Goal: Task Accomplishment & Management: Manage account settings

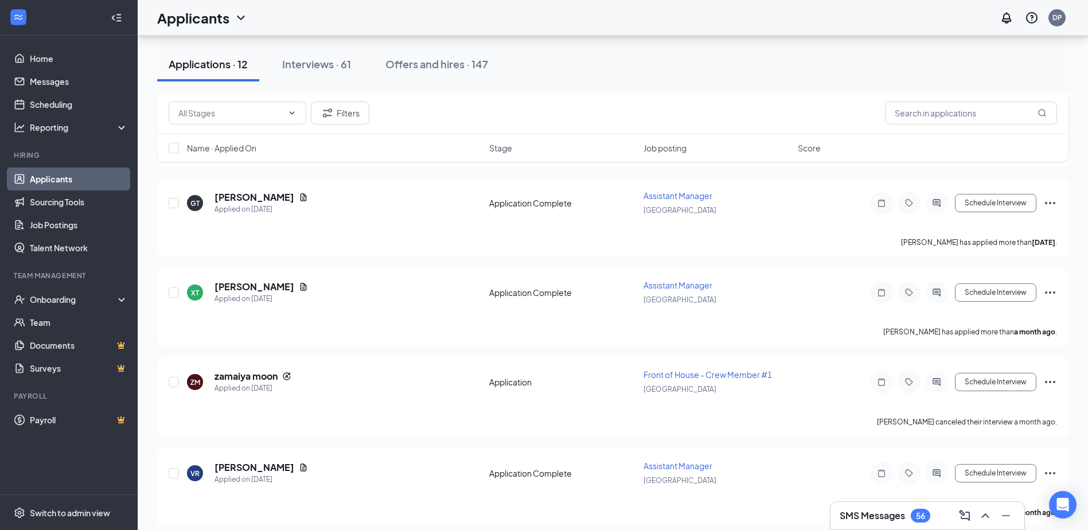
scroll to position [824, 0]
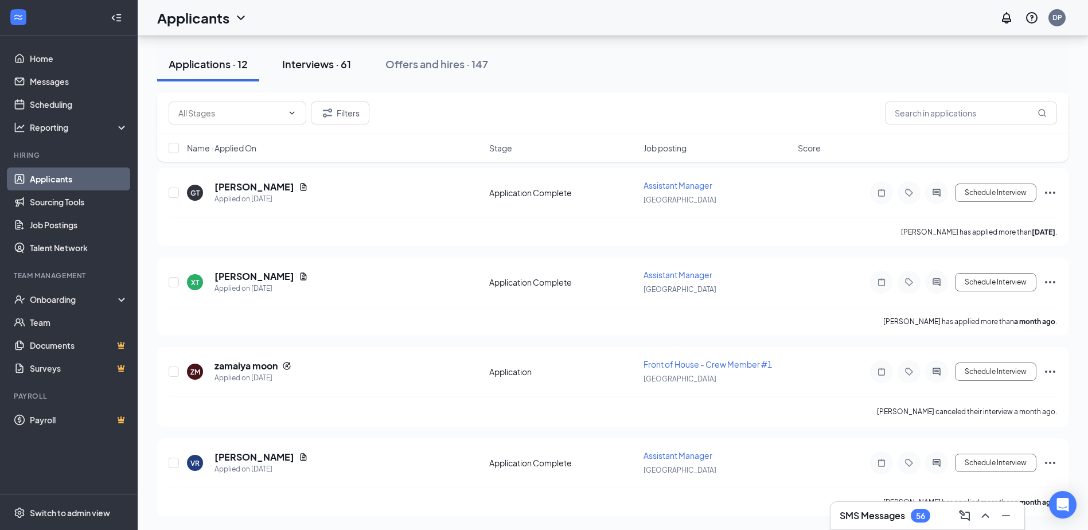
click at [342, 73] on button "Interviews · 61" at bounding box center [317, 64] width 92 height 34
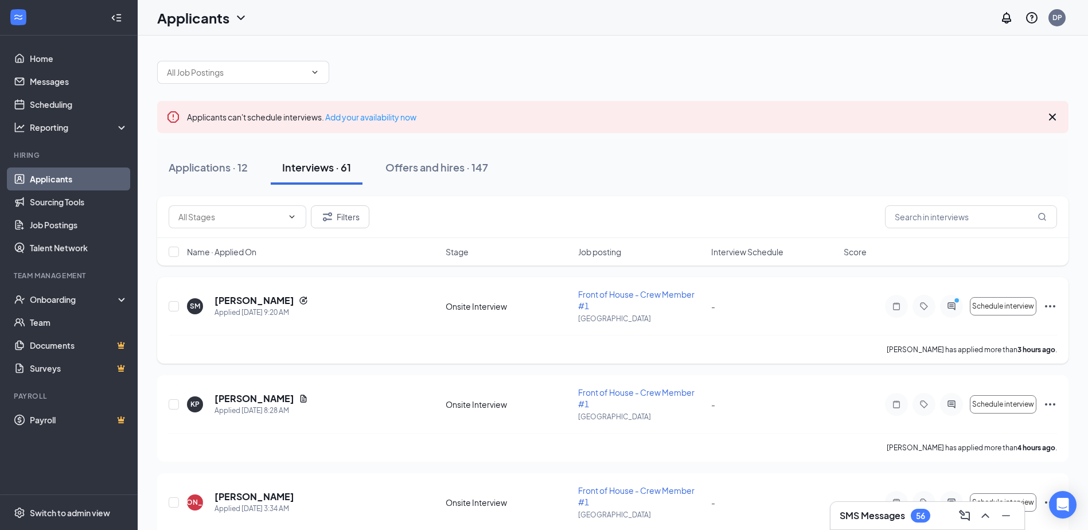
click at [1050, 307] on icon "Ellipses" at bounding box center [1050, 306] width 14 height 14
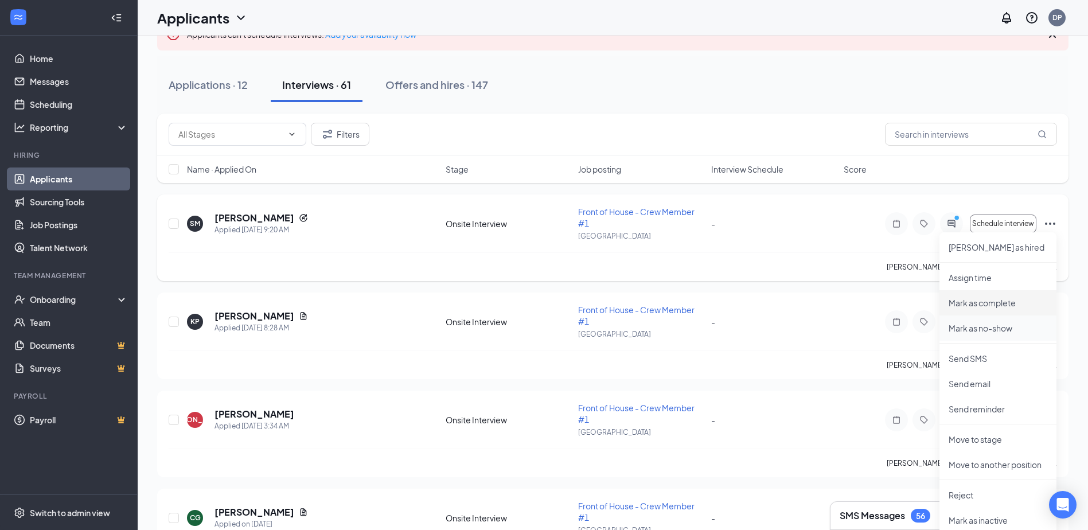
scroll to position [172, 0]
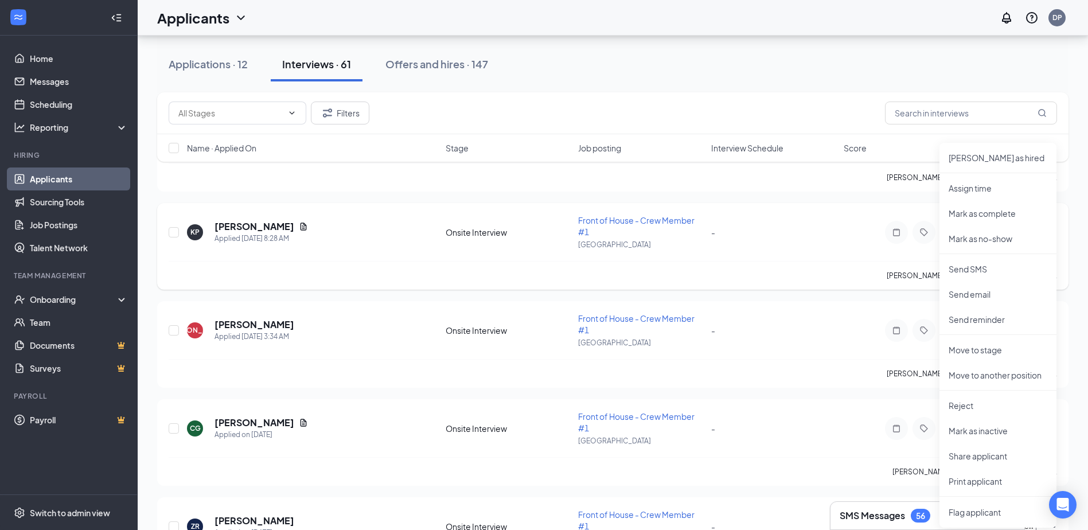
click at [642, 222] on span "Front of House - Crew Member #1" at bounding box center [636, 226] width 116 height 22
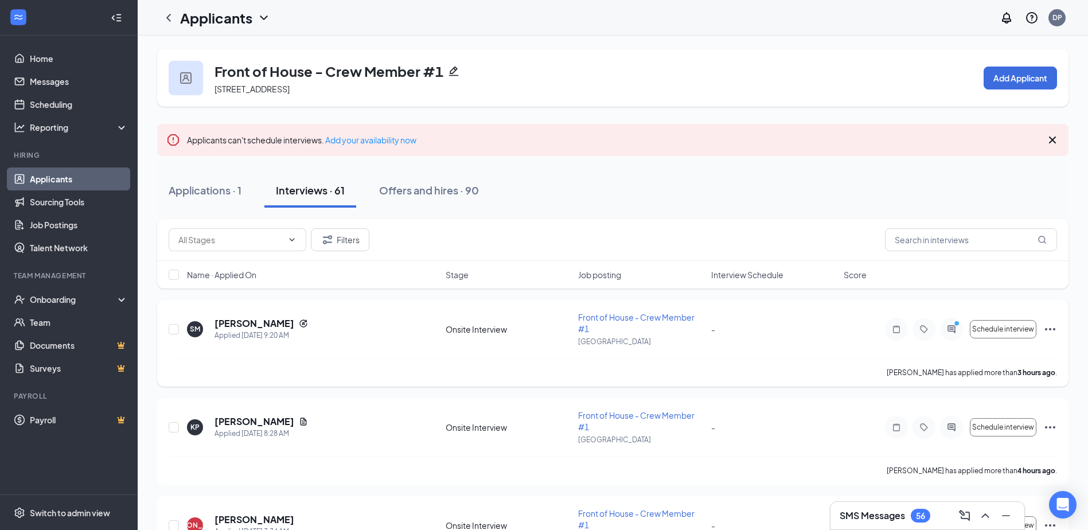
click at [671, 321] on span "Front of House - Crew Member #1" at bounding box center [636, 323] width 116 height 22
click at [671, 319] on span "Front of House - Crew Member #1" at bounding box center [636, 323] width 116 height 22
click at [179, 330] on div at bounding box center [174, 328] width 11 height 35
click at [175, 330] on input "checkbox" at bounding box center [174, 329] width 10 height 10
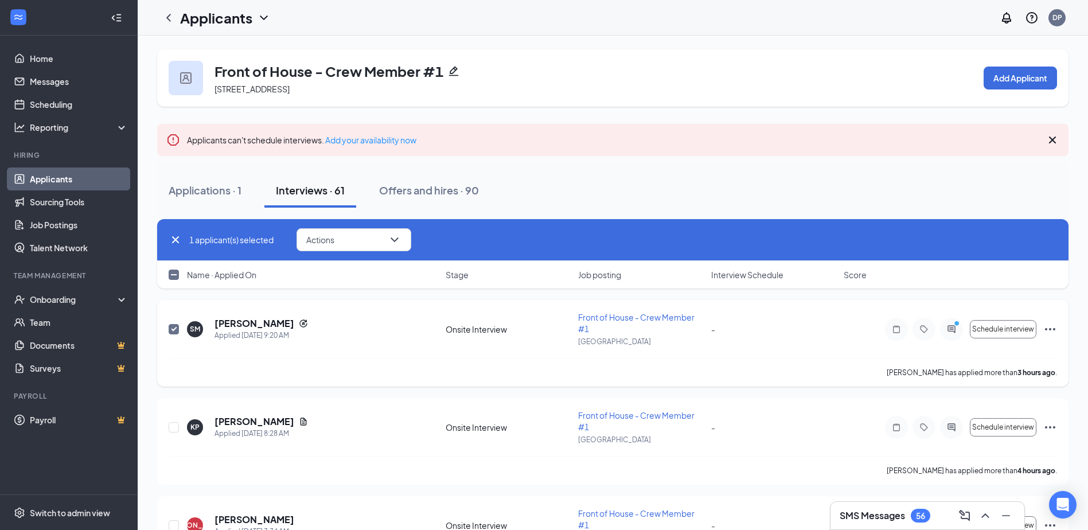
click at [175, 330] on input "checkbox" at bounding box center [174, 329] width 10 height 10
checkbox input "false"
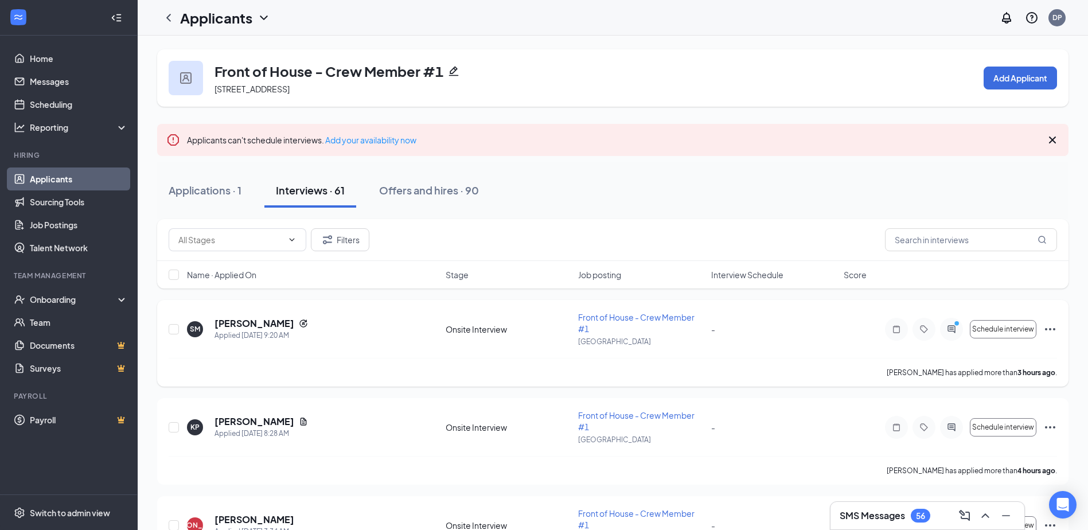
click at [1043, 325] on icon "Ellipses" at bounding box center [1050, 329] width 14 height 14
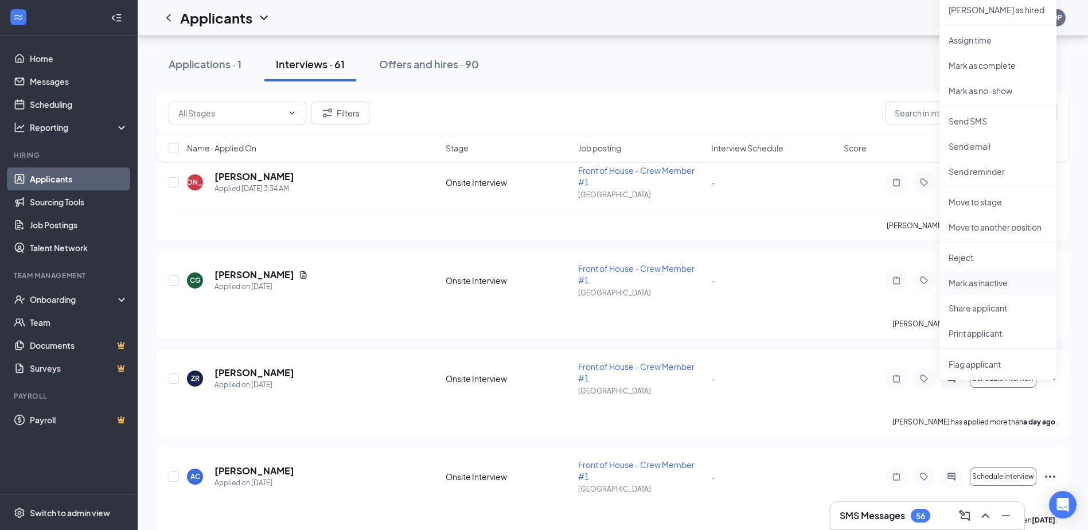
scroll to position [344, 0]
click at [1003, 335] on p "Print applicant" at bounding box center [997, 331] width 99 height 11
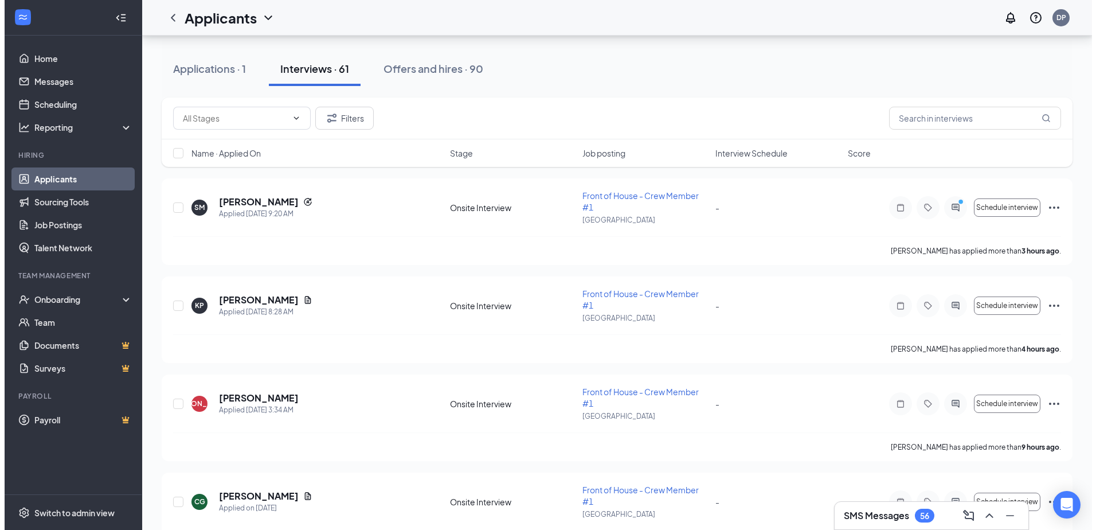
scroll to position [115, 0]
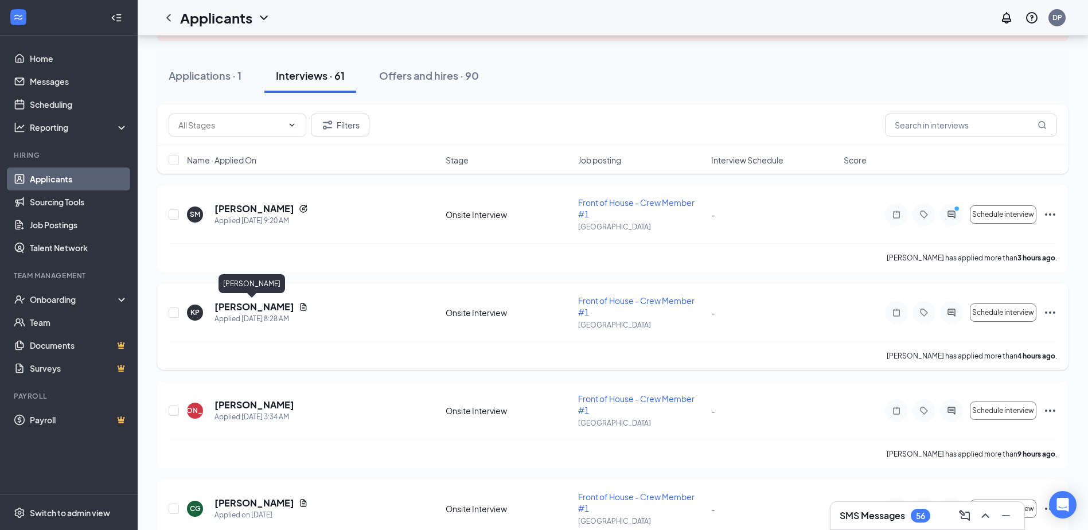
click at [249, 304] on h5 "Keiko Proudfit" at bounding box center [254, 306] width 80 height 13
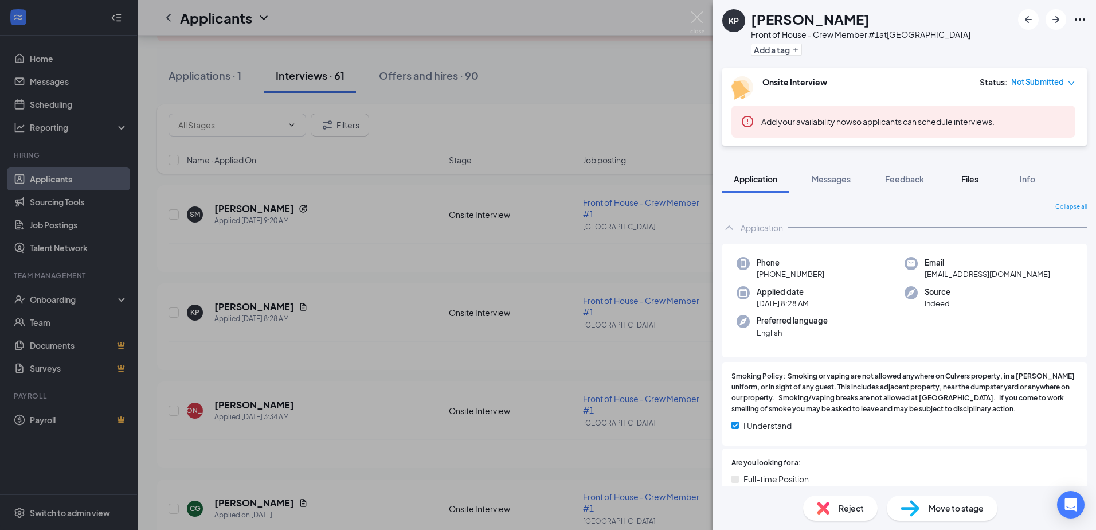
click at [971, 174] on span "Files" at bounding box center [969, 179] width 17 height 10
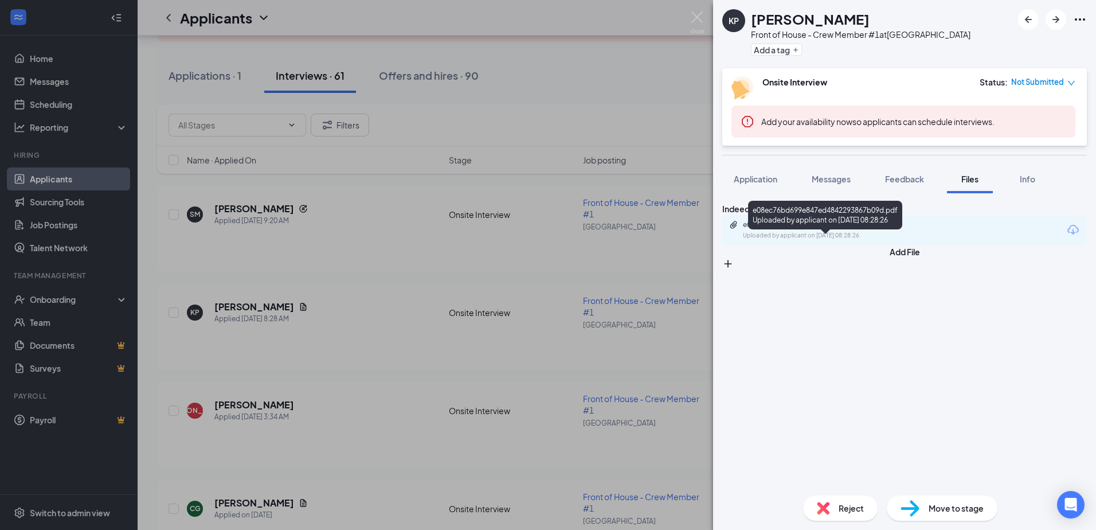
click at [844, 240] on div "Uploaded by applicant on Sep 16, 2025 at 08:28:26" at bounding box center [829, 235] width 172 height 9
click at [650, 220] on div "KP Keiko Proudfit Front of House - Crew Member #1 at Beaufort Add a tag Onsite …" at bounding box center [548, 265] width 1096 height 530
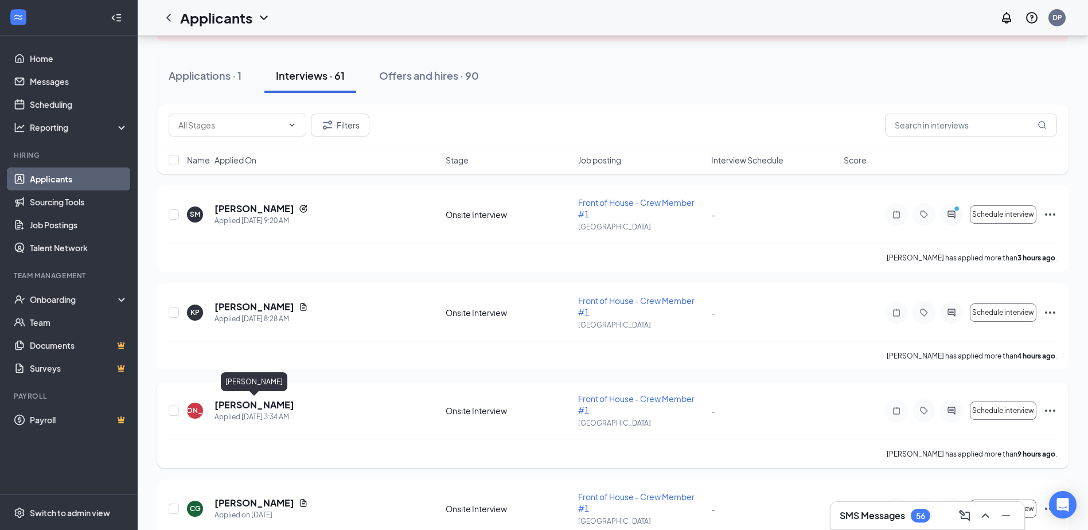
click at [274, 407] on h5 "Julio Andres Cruz" at bounding box center [254, 404] width 80 height 13
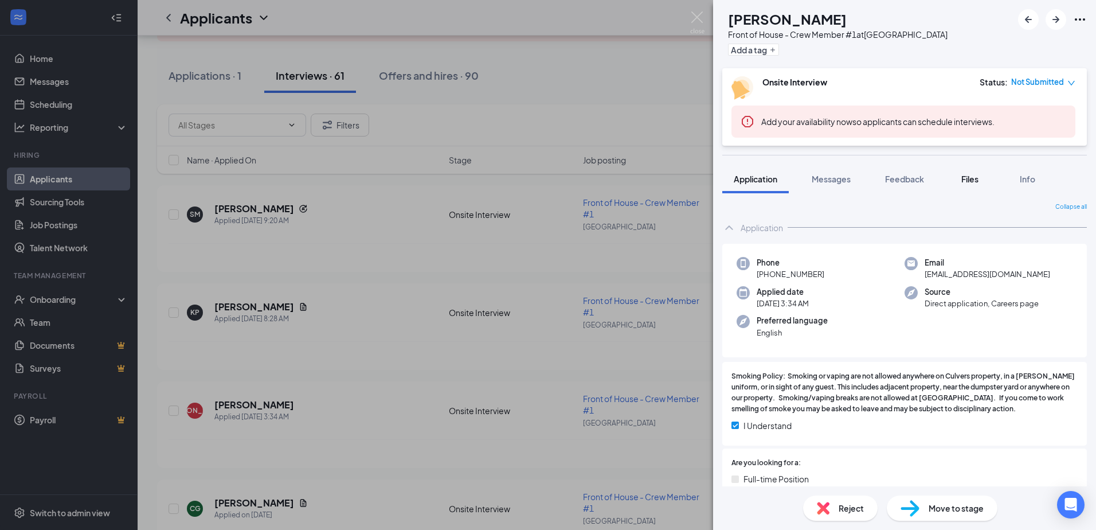
click at [969, 175] on span "Files" at bounding box center [969, 179] width 17 height 10
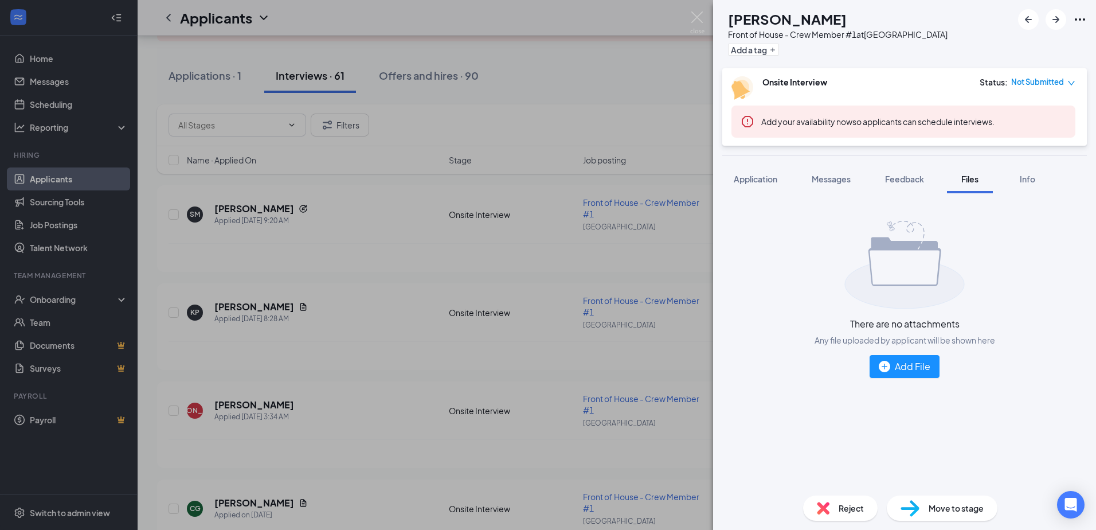
drag, startPoint x: 526, startPoint y: 232, endPoint x: 495, endPoint y: 254, distance: 37.7
click at [526, 232] on div "JA Julio Andres Cruz Front of House - Crew Member #1 at Beaufort Add a tag Onsi…" at bounding box center [548, 265] width 1096 height 530
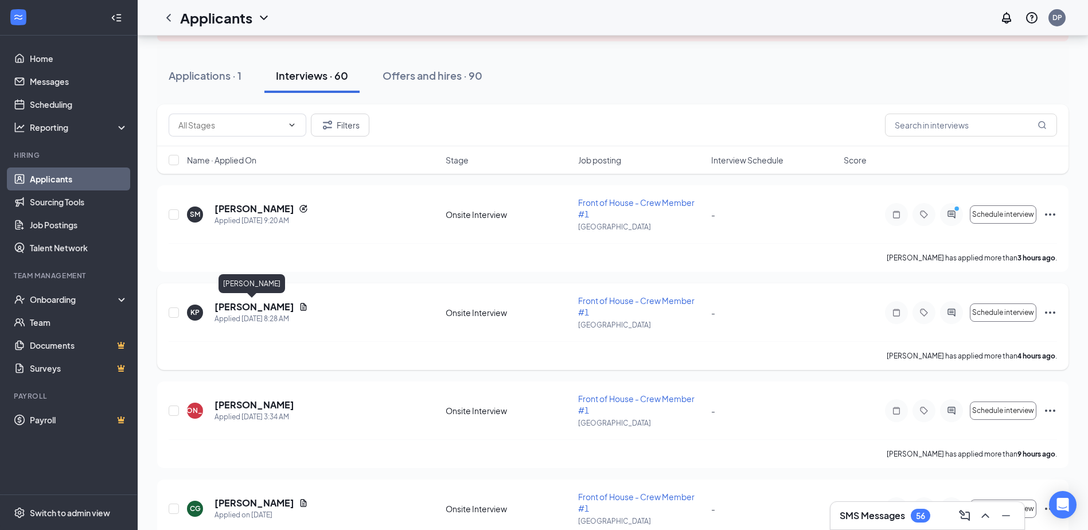
click at [251, 309] on h5 "Keiko Proudfit" at bounding box center [254, 306] width 80 height 13
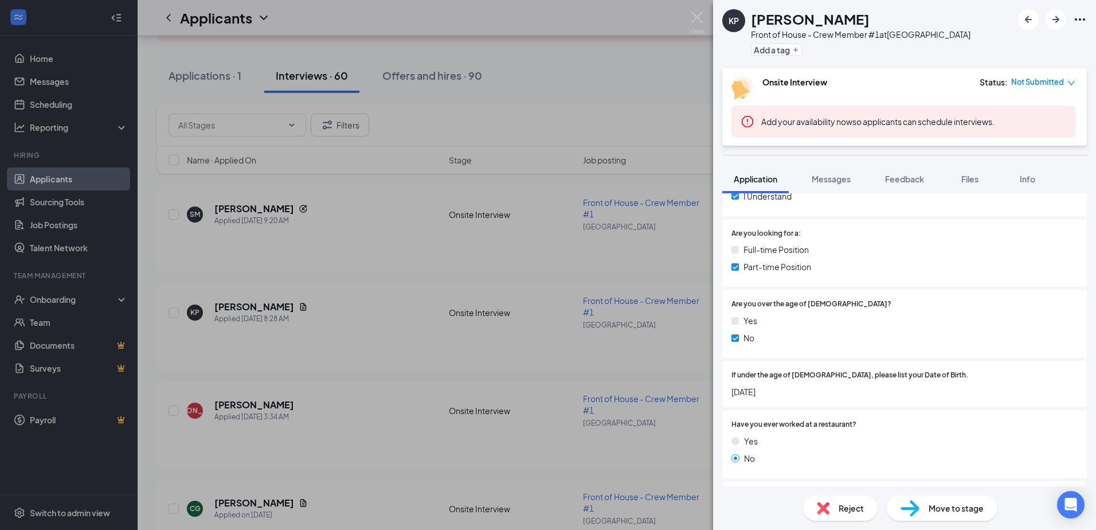
scroll to position [287, 0]
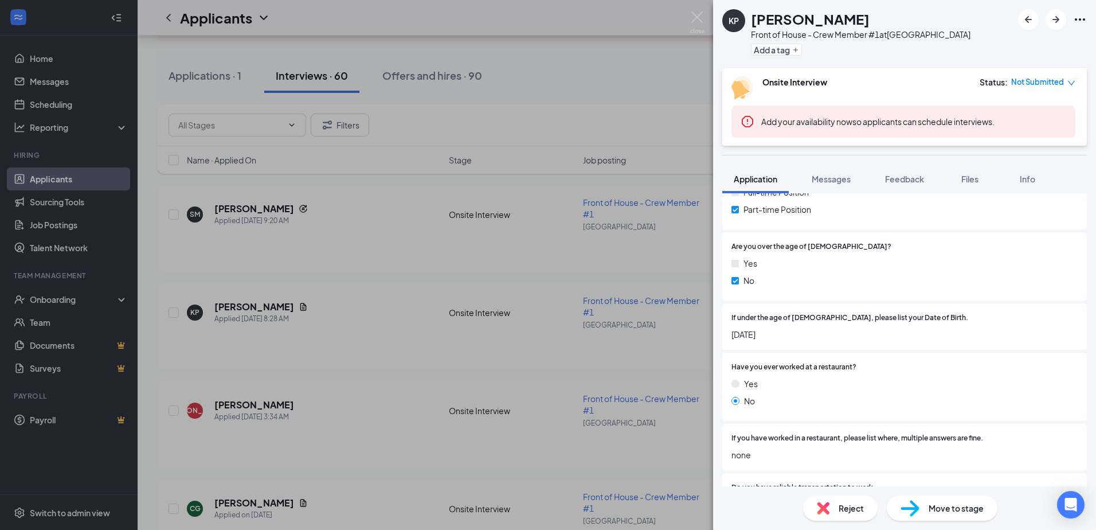
click at [420, 324] on div "KP Keiko Proudfit Front of House - Crew Member #1 at Beaufort Add a tag Onsite …" at bounding box center [548, 265] width 1096 height 530
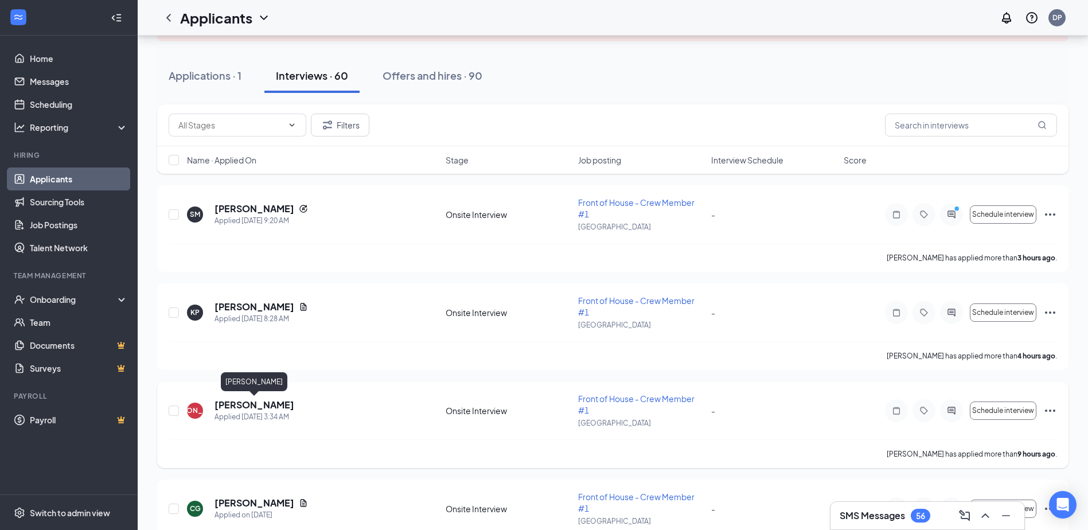
click at [271, 400] on h5 "Julio Andres Cruz" at bounding box center [254, 404] width 80 height 13
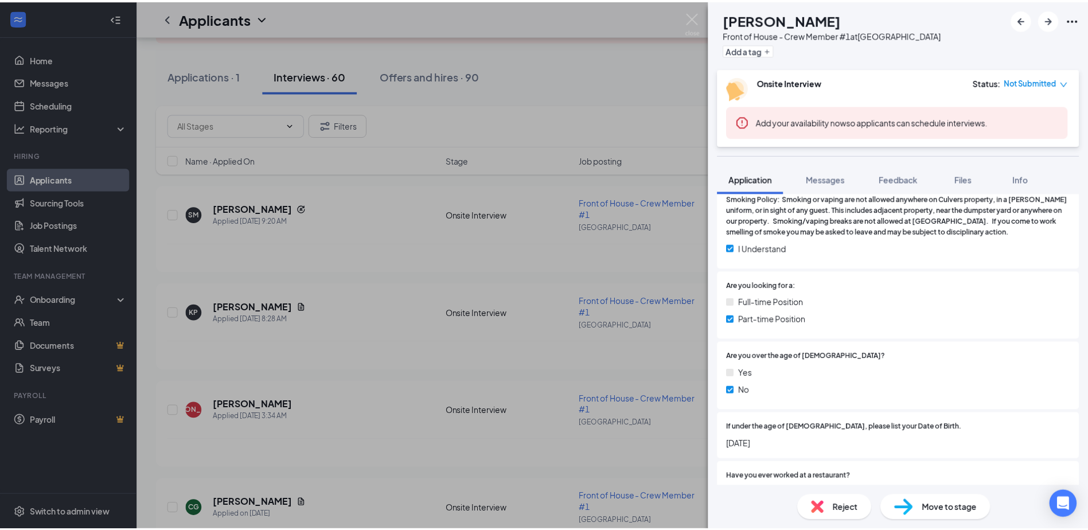
scroll to position [229, 0]
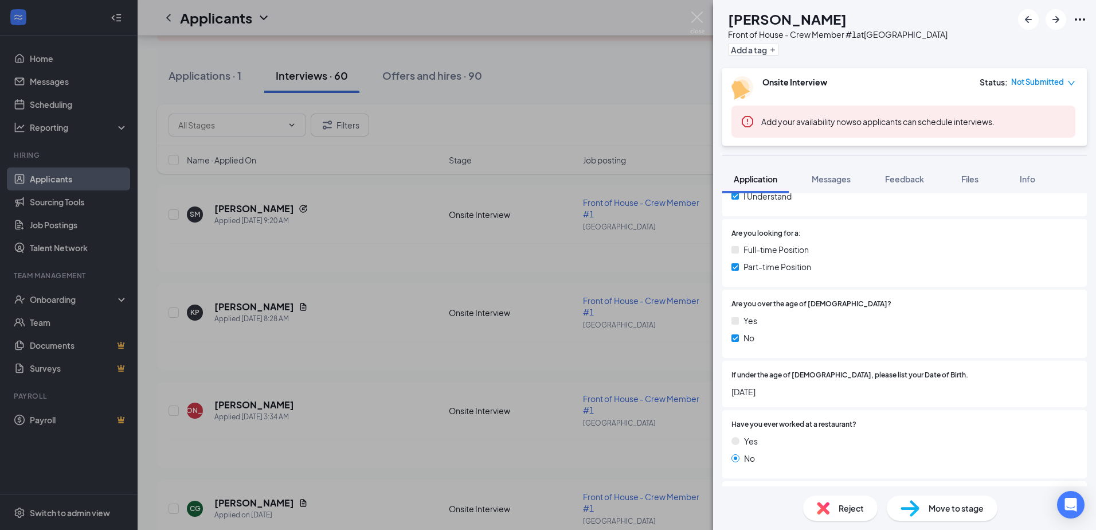
click at [512, 358] on div "JA Julio Andres Cruz Front of House - Crew Member #1 at Beaufort Add a tag Onsi…" at bounding box center [548, 265] width 1096 height 530
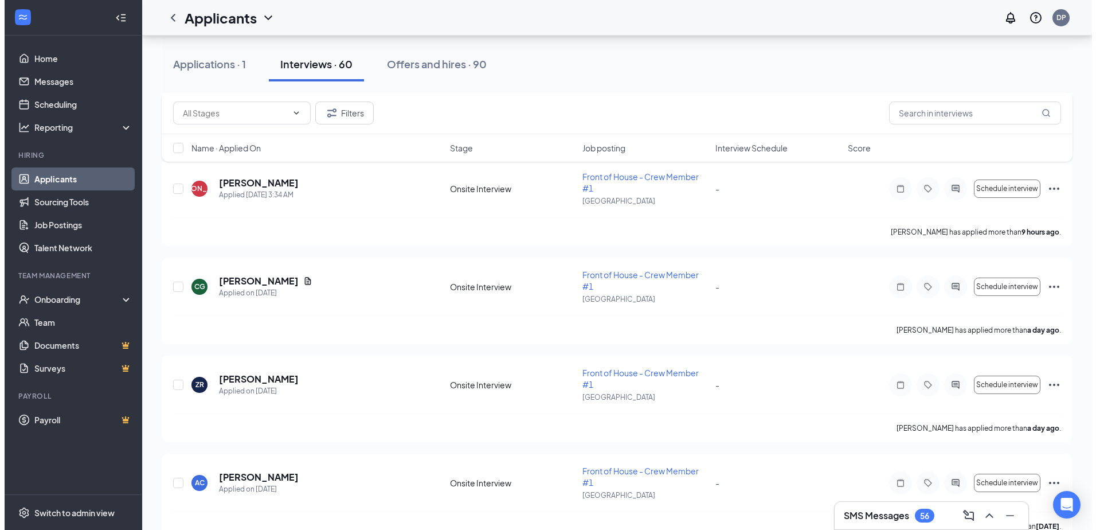
scroll to position [344, 0]
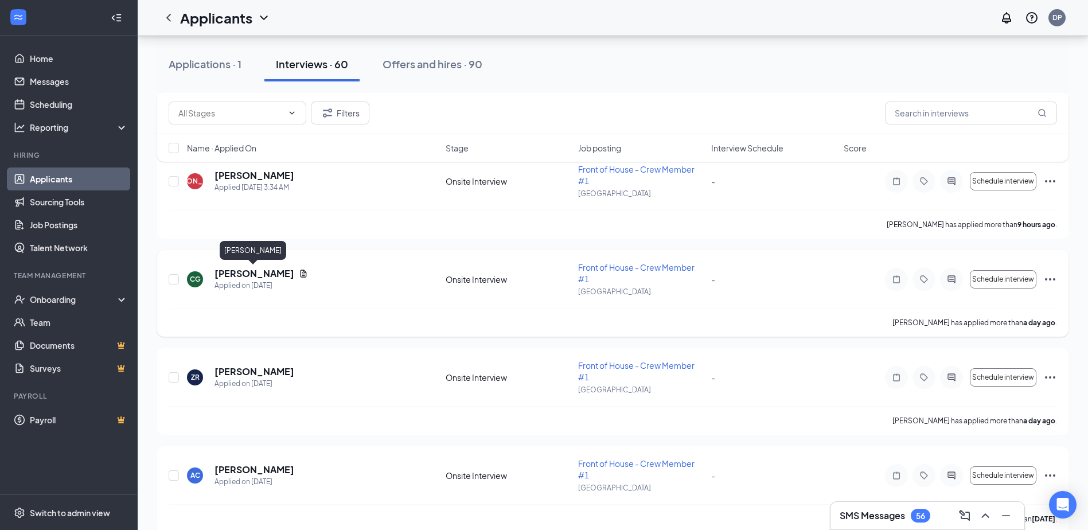
click at [268, 276] on h5 "Catherine Green" at bounding box center [254, 273] width 80 height 13
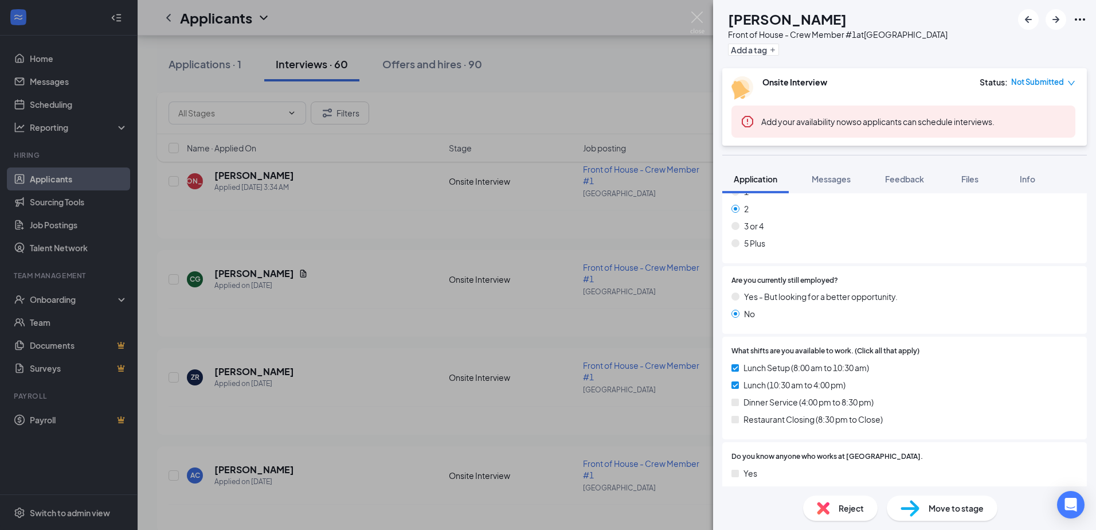
scroll to position [688, 0]
click at [661, 52] on div "CG Catherine Green Front of House - Crew Member #1 at Beaufort Add a tag Onsite…" at bounding box center [548, 265] width 1096 height 530
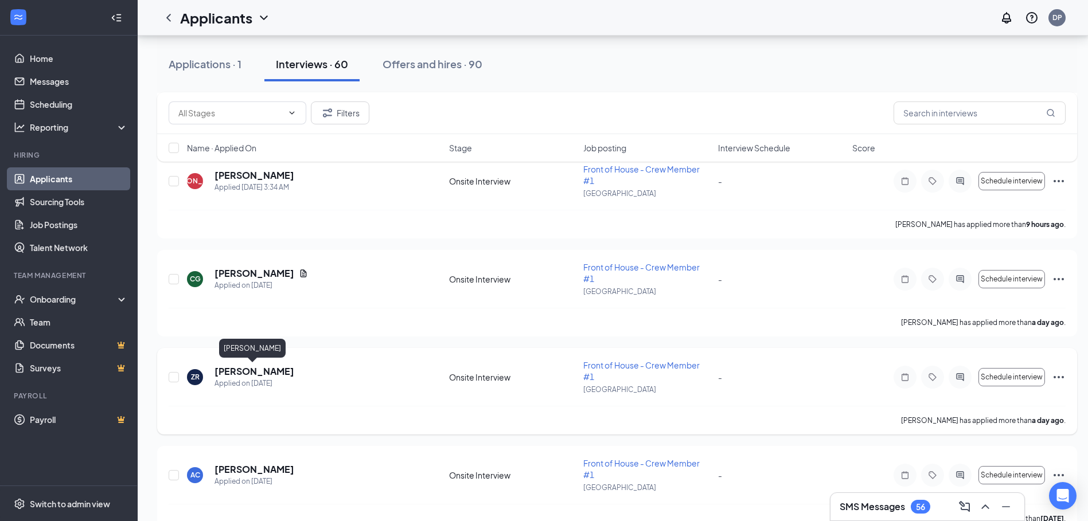
click at [253, 368] on h5 "Zyheem Russell" at bounding box center [254, 371] width 80 height 13
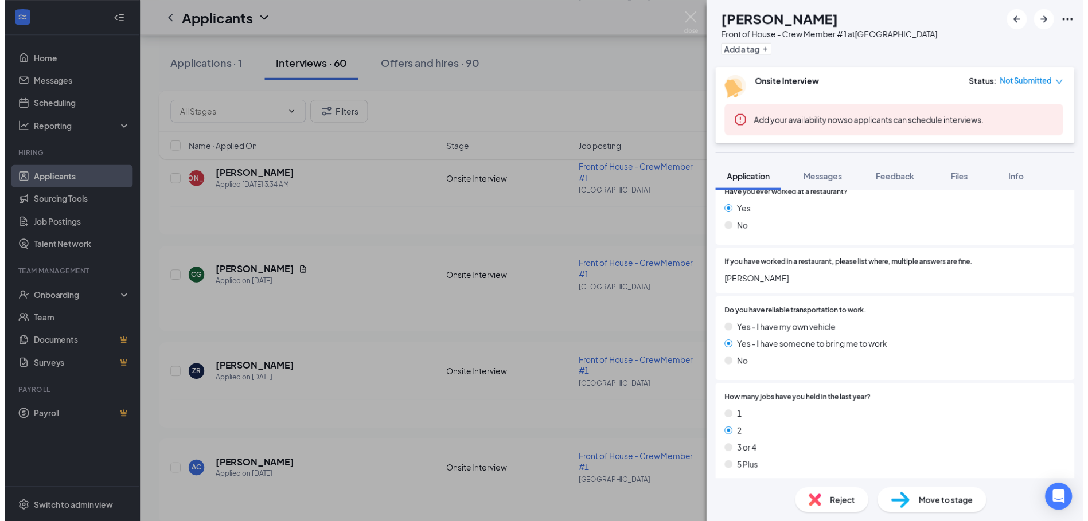
scroll to position [401, 0]
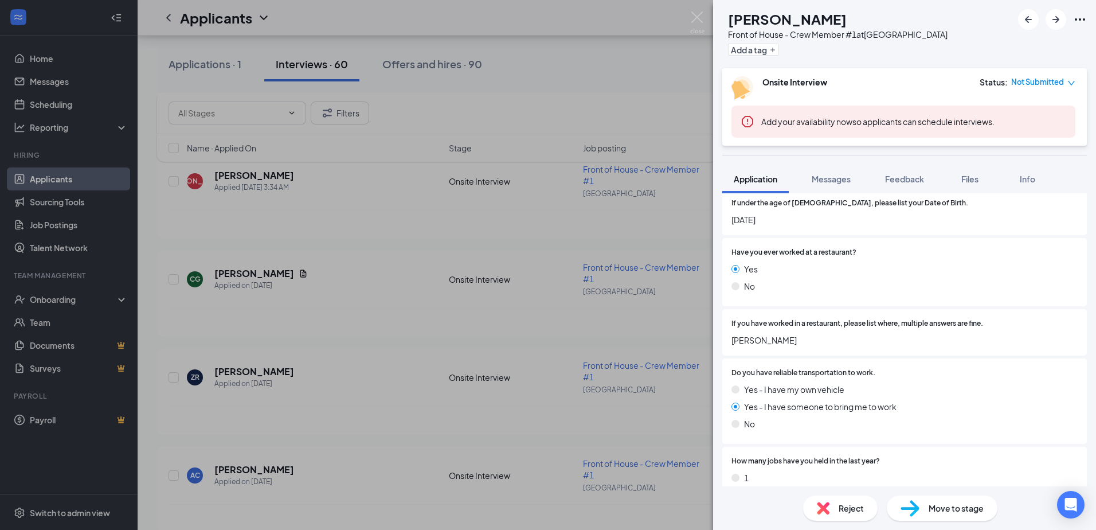
click at [678, 93] on div "ZR Zyheem Russell Front of House - Crew Member #1 at Beaufort Add a tag Onsite …" at bounding box center [548, 265] width 1096 height 530
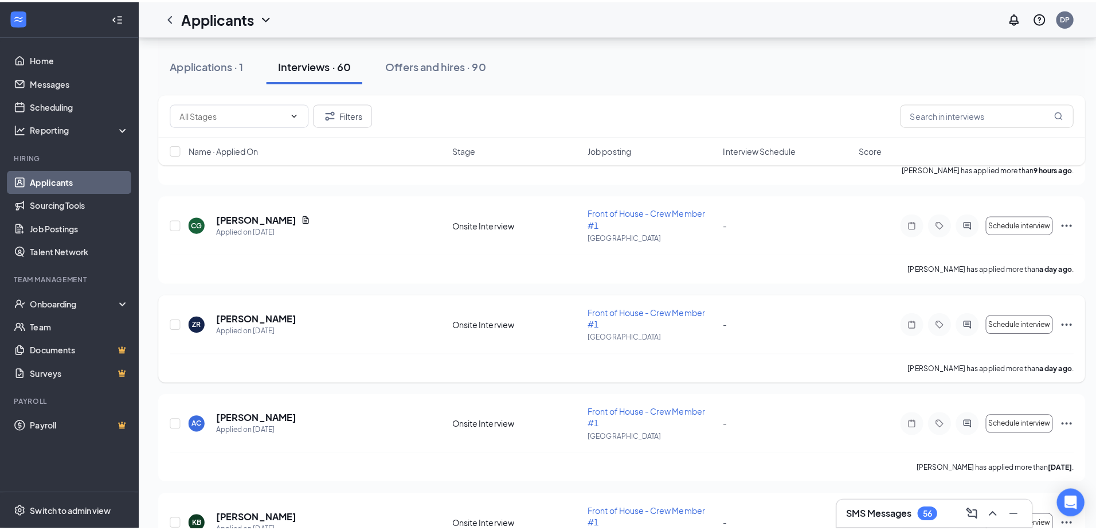
scroll to position [459, 0]
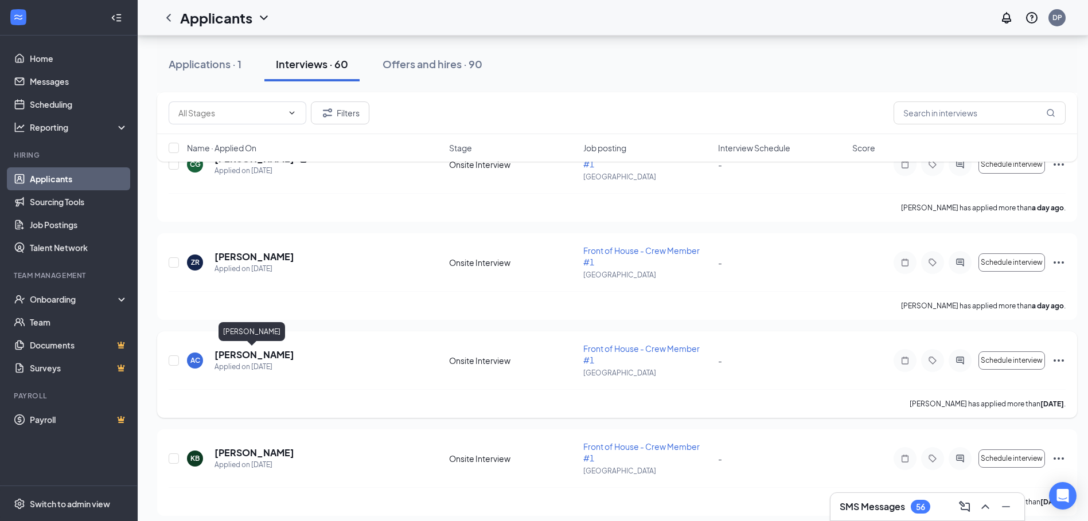
click at [257, 351] on h5 "Aileen Canales" at bounding box center [254, 355] width 80 height 13
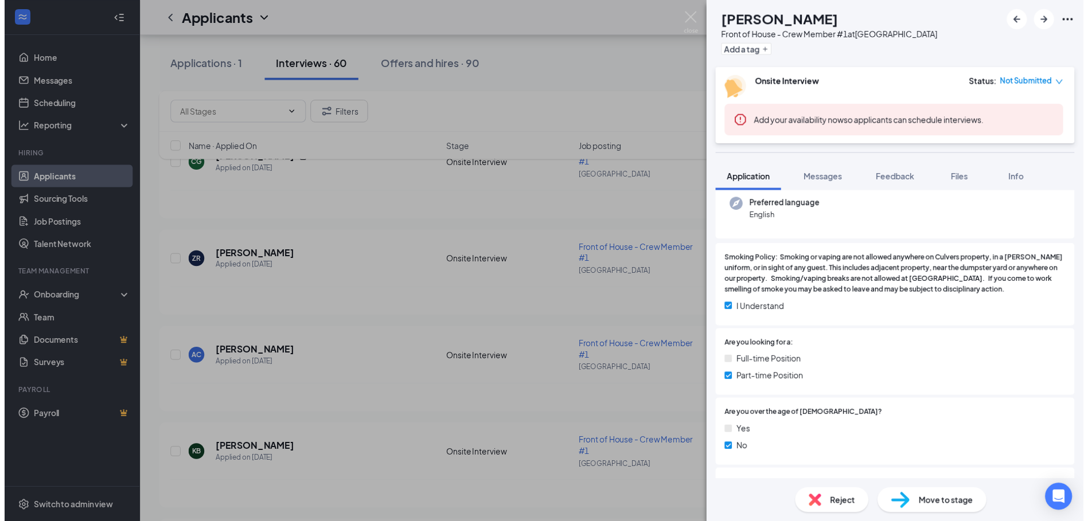
scroll to position [172, 0]
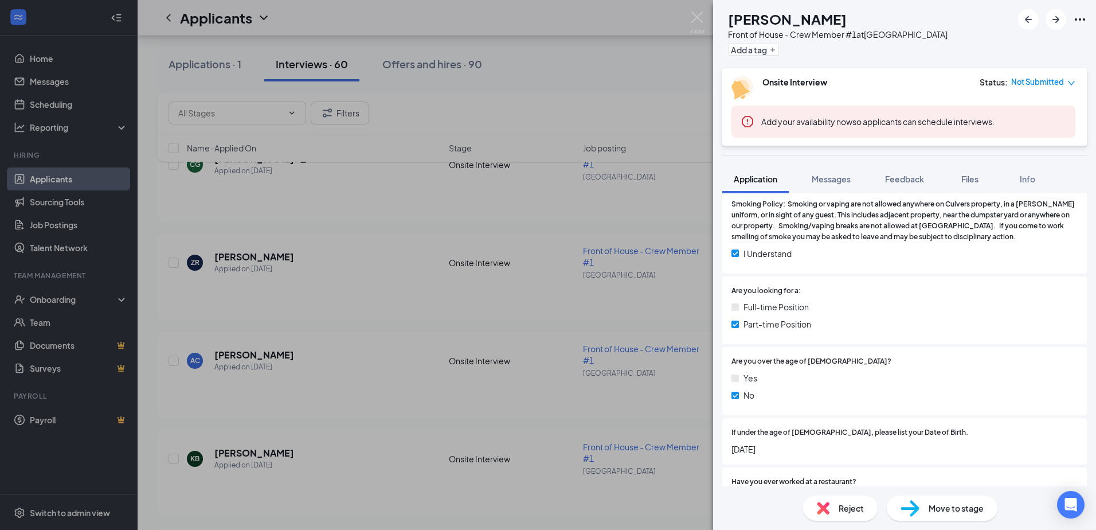
click at [589, 340] on div "AC Aileen Canales Front of House - Crew Member #1 at Beaufort Add a tag Onsite …" at bounding box center [548, 265] width 1096 height 530
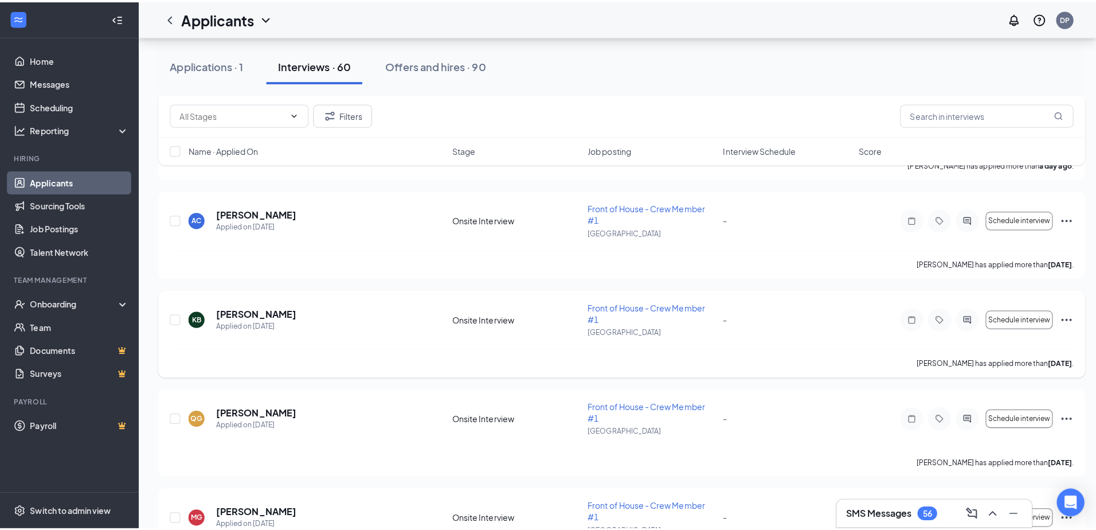
scroll to position [631, 0]
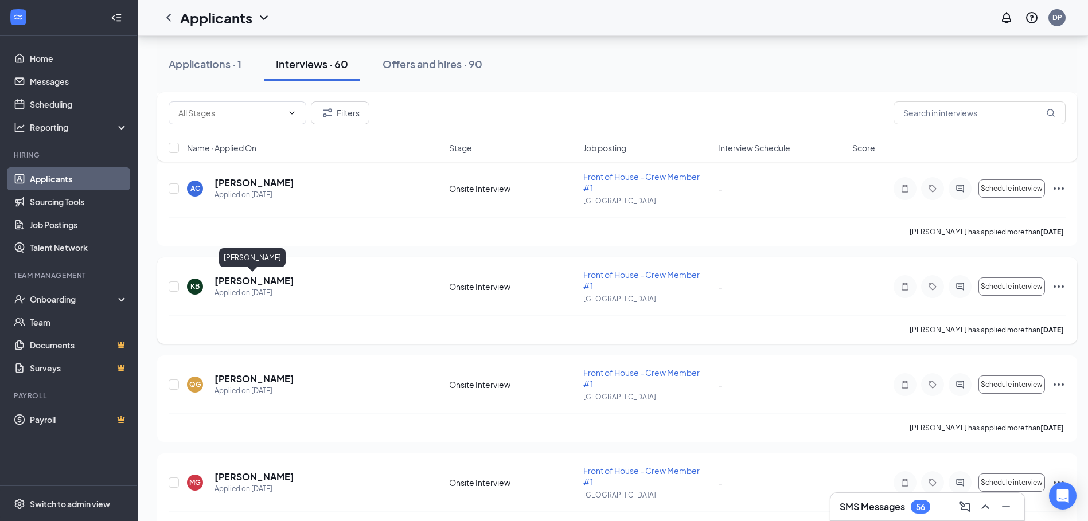
click at [224, 282] on h5 "Kenadee Butler" at bounding box center [254, 281] width 80 height 13
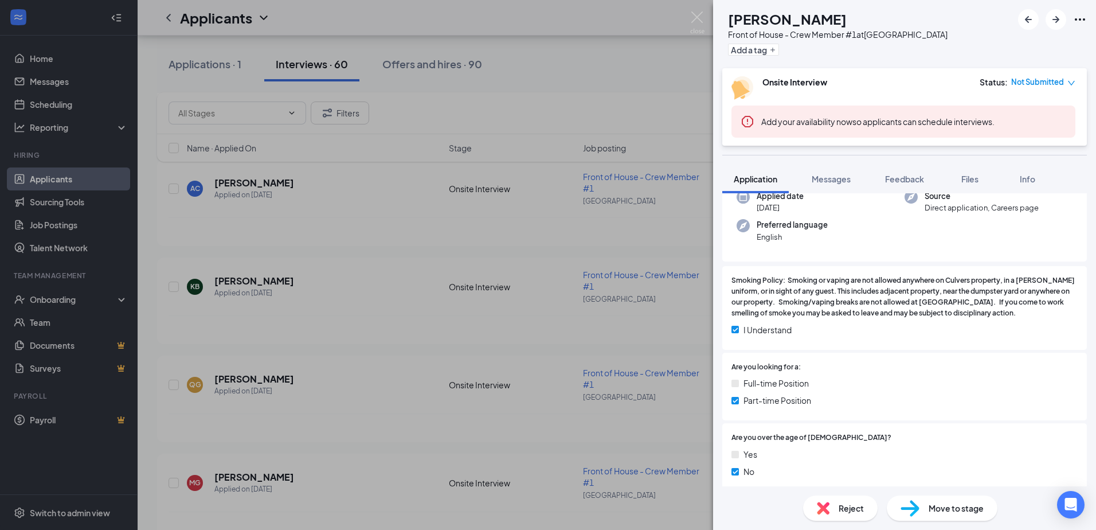
scroll to position [172, 0]
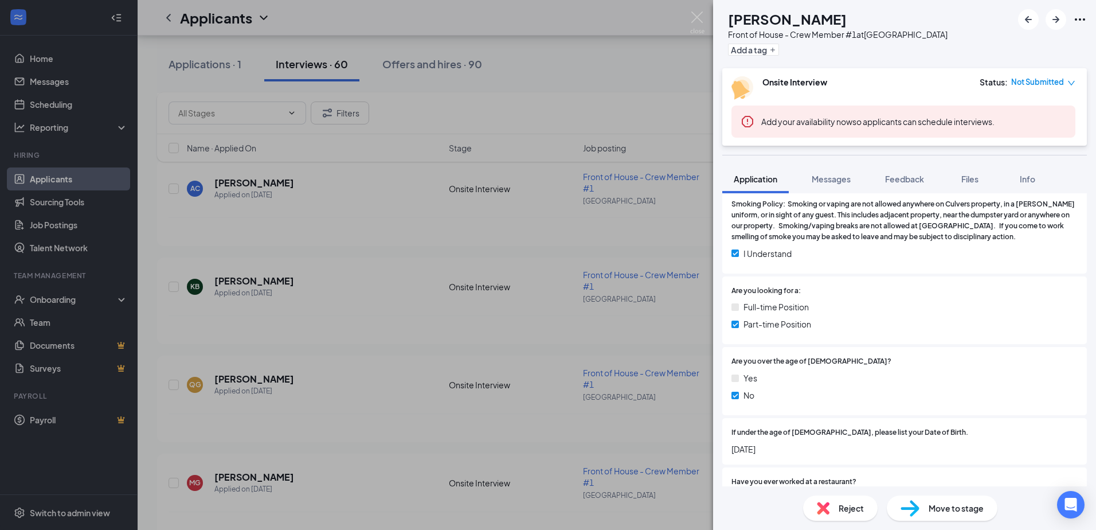
click at [590, 320] on div "KB Kenadee Butler Front of House - Crew Member #1 at Beaufort Add a tag Onsite …" at bounding box center [548, 265] width 1096 height 530
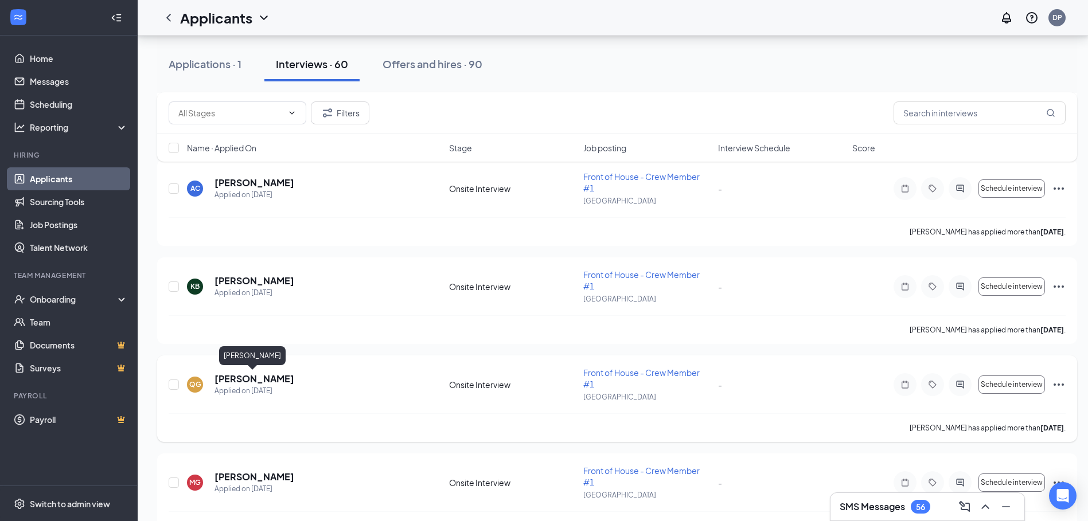
click at [273, 383] on h5 "Quintez Glover" at bounding box center [254, 379] width 80 height 13
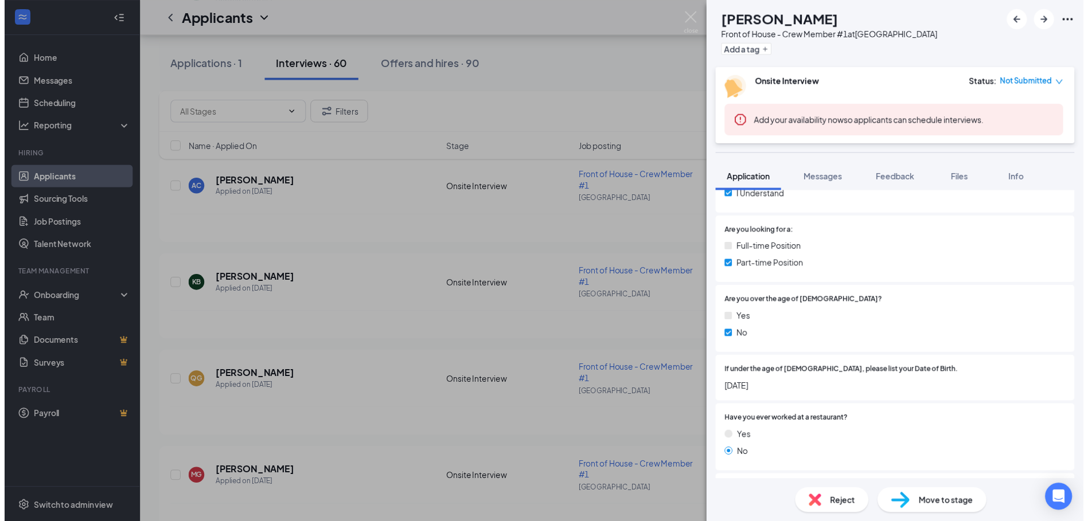
scroll to position [172, 0]
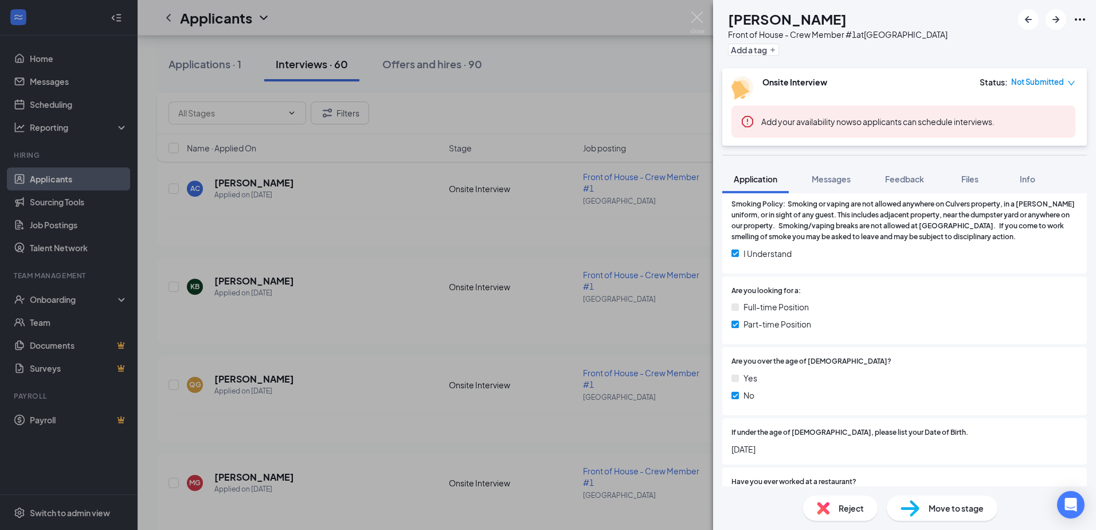
click at [590, 384] on div "QG Quintez Glover Front of House - Crew Member #1 at Beaufort Add a tag Onsite …" at bounding box center [548, 265] width 1096 height 530
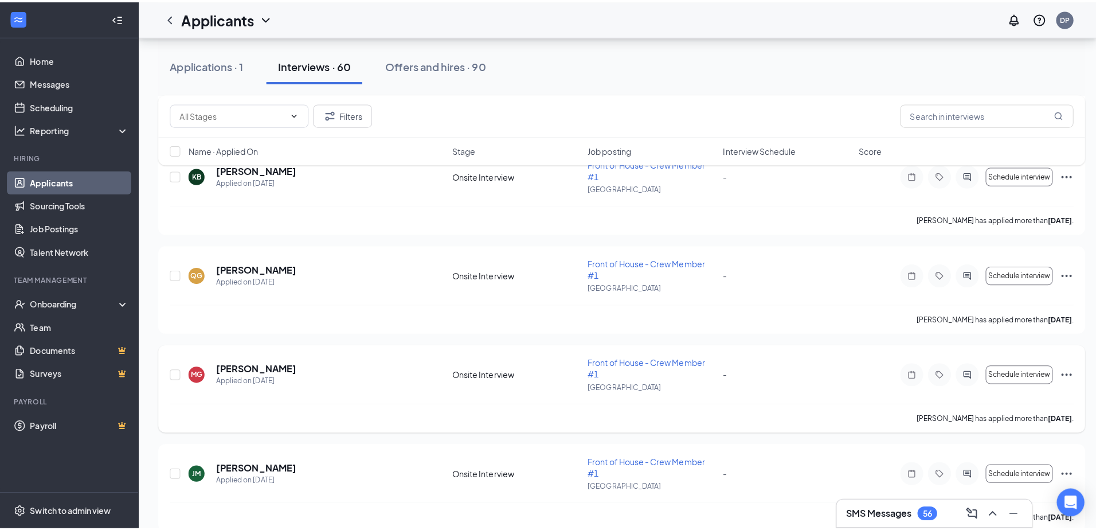
scroll to position [745, 0]
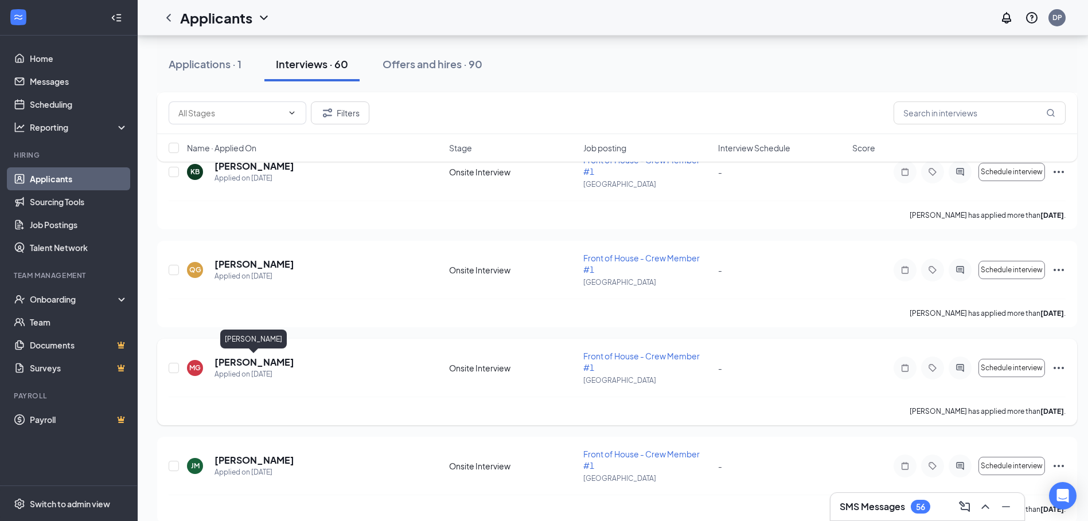
click at [266, 360] on h5 "Michelle Gadson" at bounding box center [254, 362] width 80 height 13
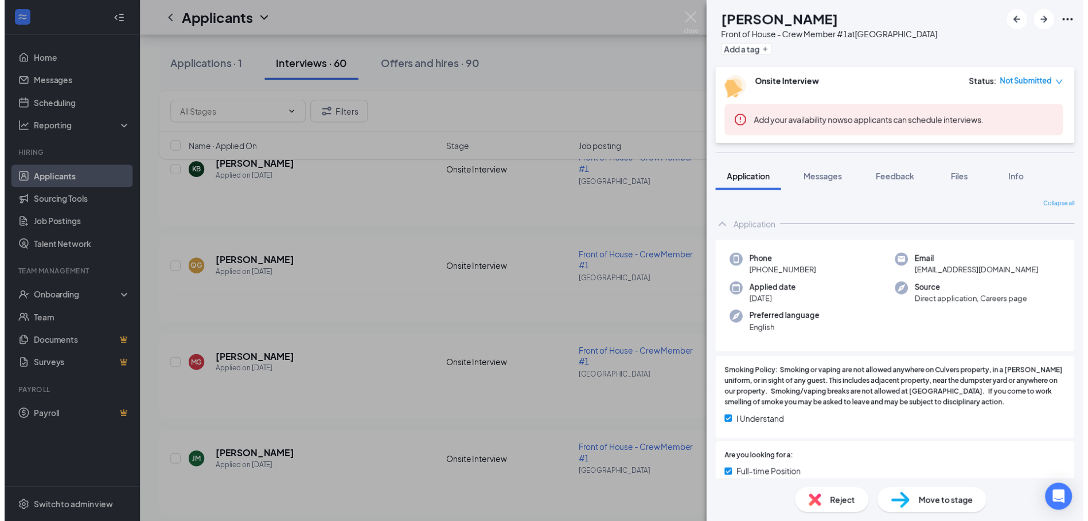
scroll to position [115, 0]
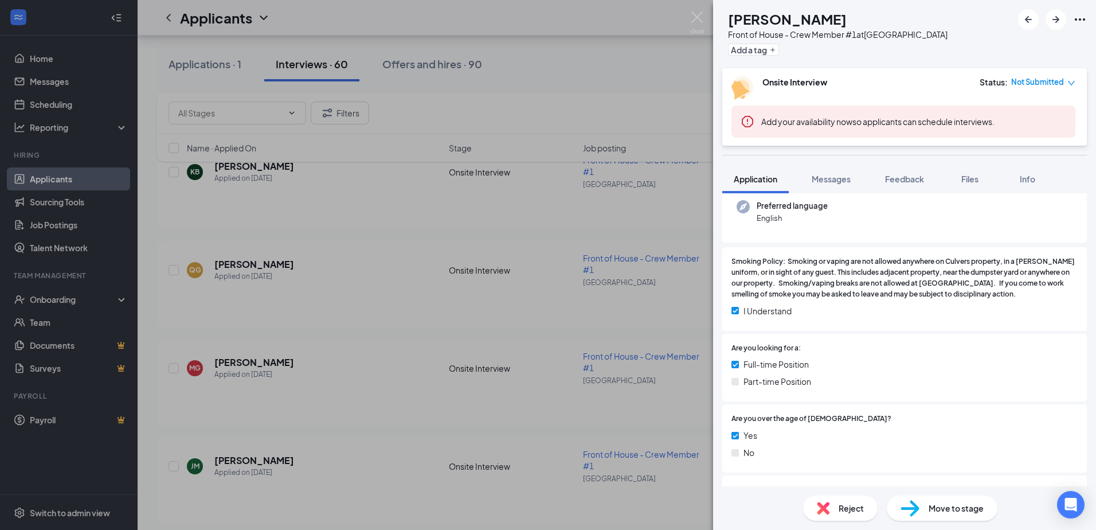
click at [541, 374] on div "MG Michelle Gadson Front of House - Crew Member #1 at Beaufort Add a tag Onsite…" at bounding box center [548, 265] width 1096 height 530
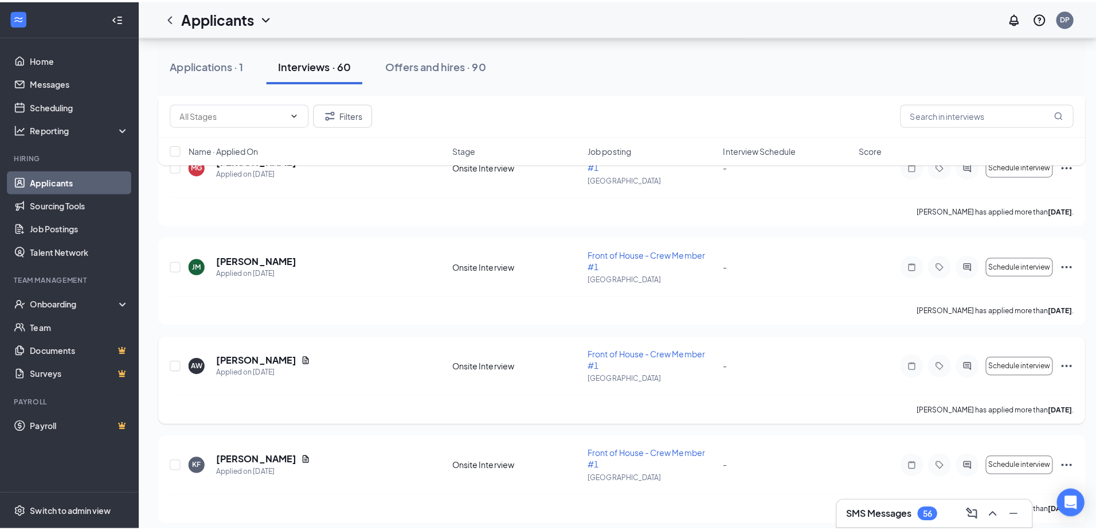
scroll to position [975, 0]
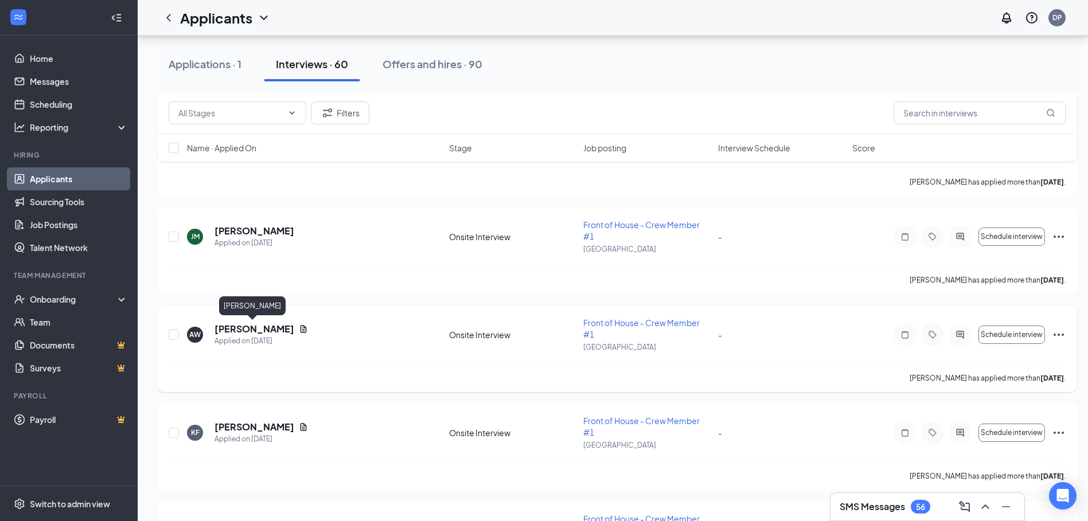
click at [268, 329] on h5 "Austin Watson" at bounding box center [254, 329] width 80 height 13
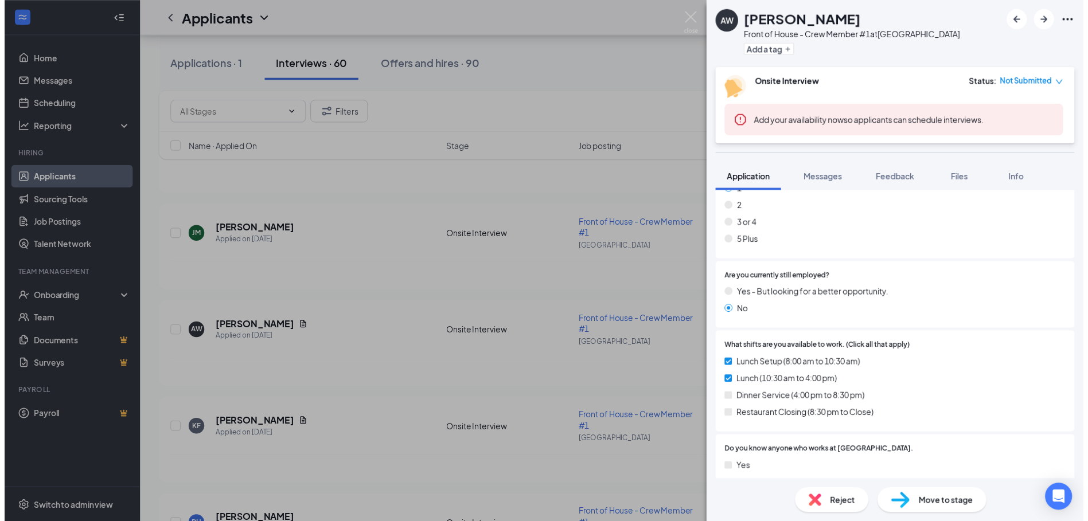
scroll to position [745, 0]
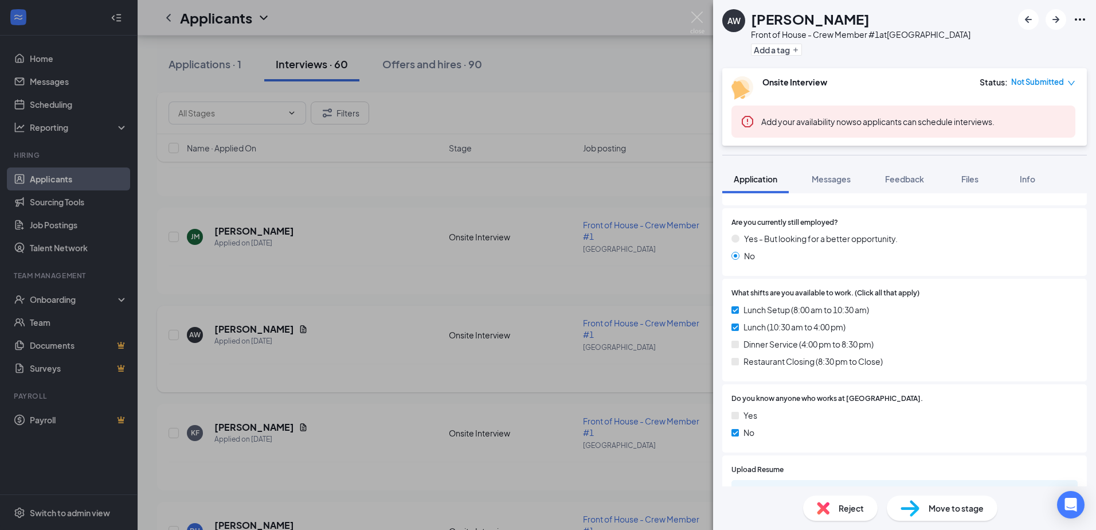
drag, startPoint x: 434, startPoint y: 343, endPoint x: 296, endPoint y: 354, distance: 138.1
click at [437, 338] on div "AW Austin Watson Front of House - Crew Member #1 at Beaufort Add a tag Onsite I…" at bounding box center [548, 265] width 1096 height 530
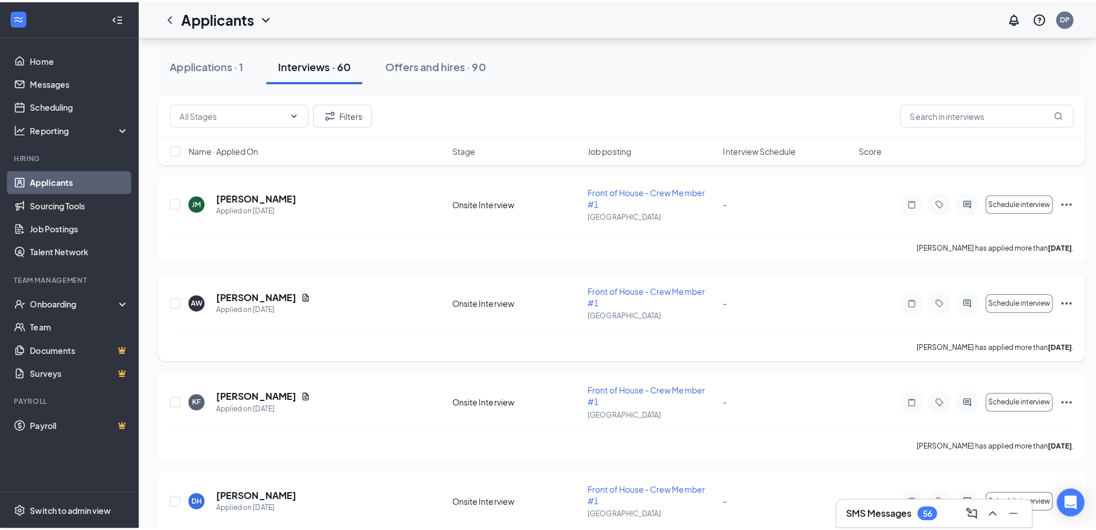
scroll to position [1089, 0]
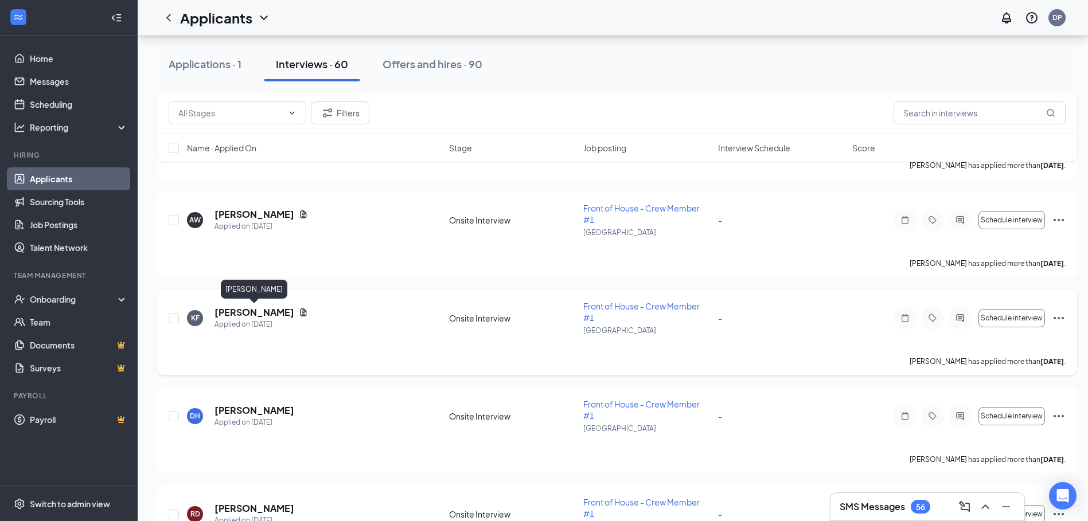
click at [249, 312] on h5 "Kamielya Franklin" at bounding box center [254, 312] width 80 height 13
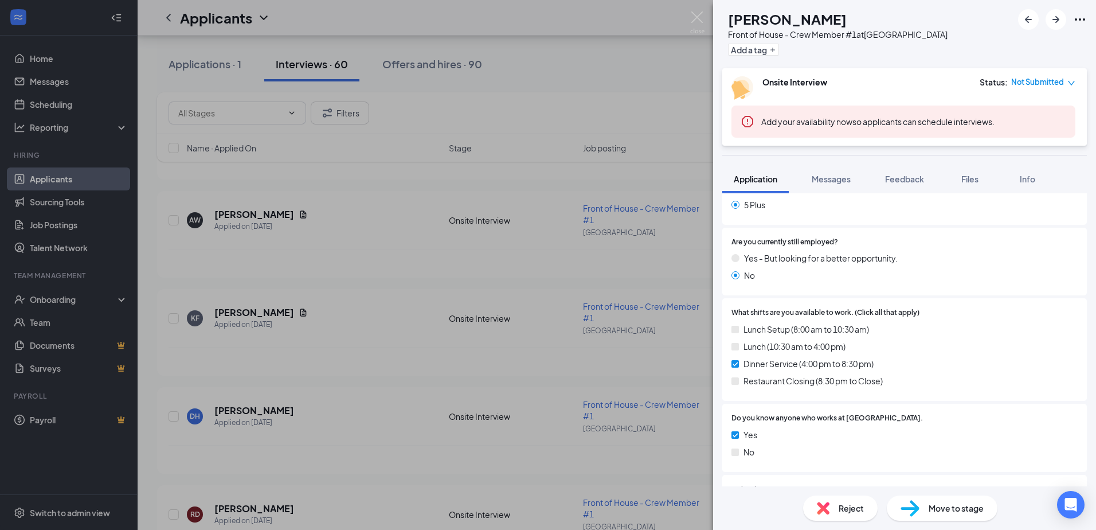
scroll to position [777, 0]
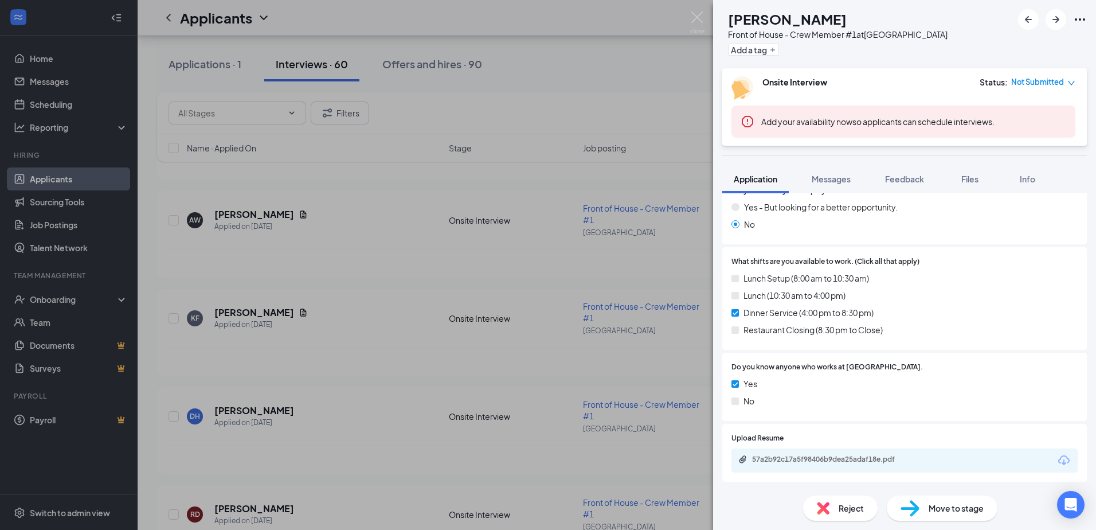
click at [342, 333] on div "KF Kamielya Franklin Front of House - Crew Member #1 at Beaufort Add a tag Onsi…" at bounding box center [548, 265] width 1096 height 530
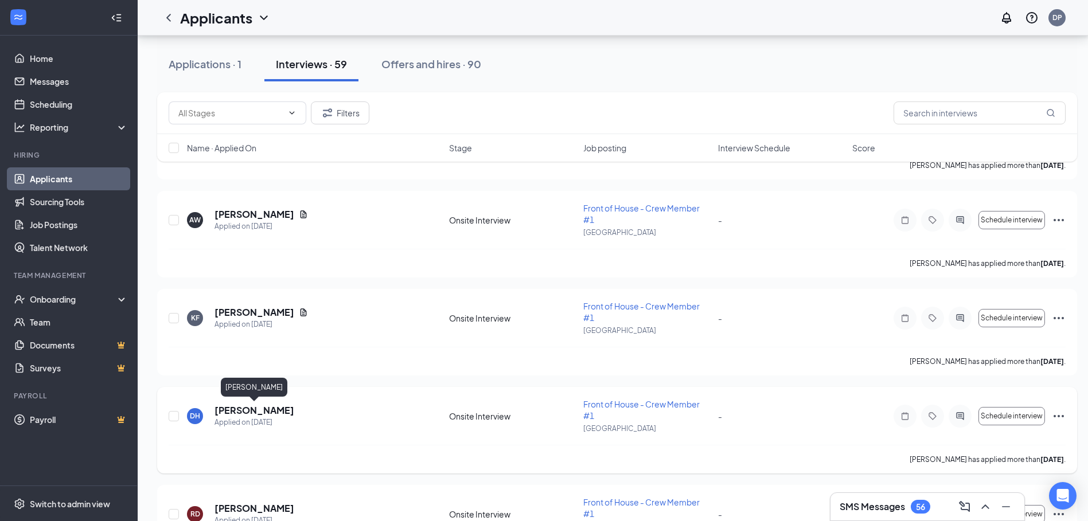
click at [273, 414] on h5 "Daysha Heyward" at bounding box center [254, 410] width 80 height 13
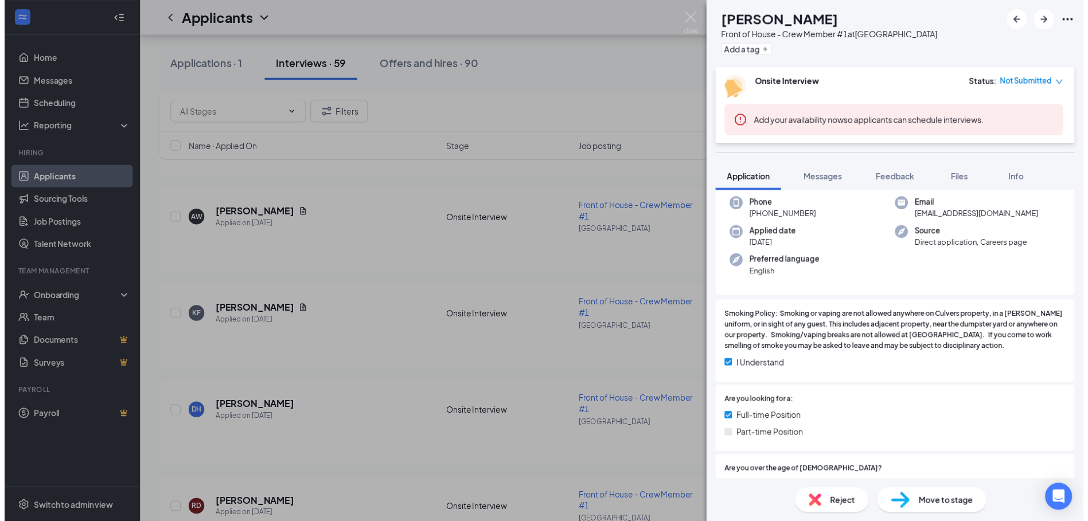
scroll to position [115, 0]
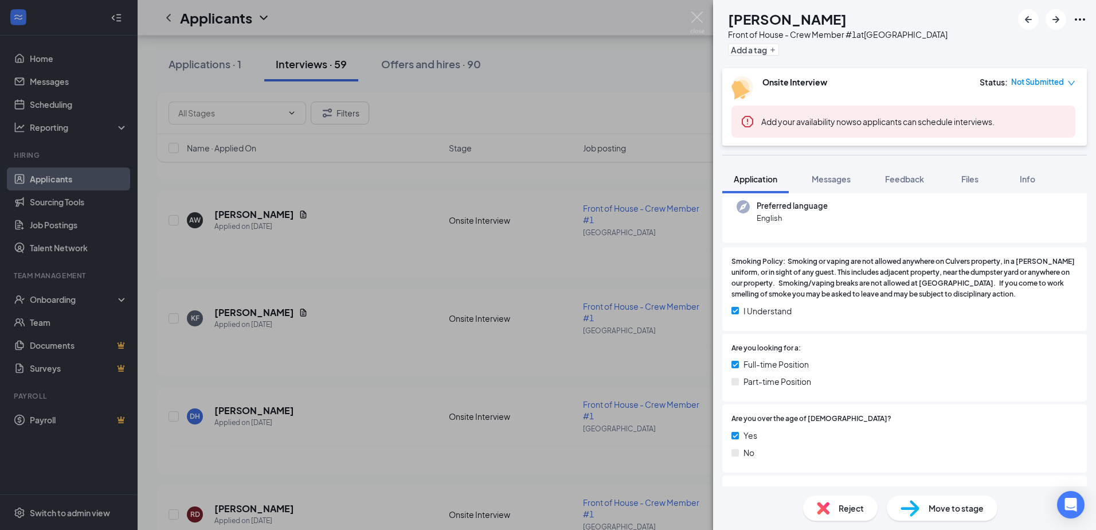
click at [666, 344] on div "DH Daysha Heyward Front of House - Crew Member #1 at Beaufort Add a tag Onsite …" at bounding box center [548, 265] width 1096 height 530
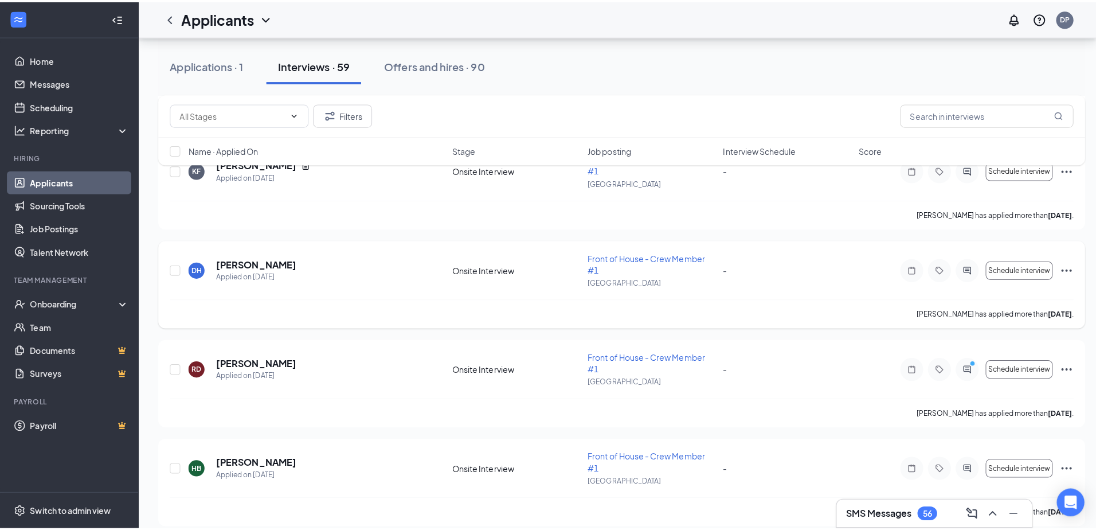
scroll to position [1319, 0]
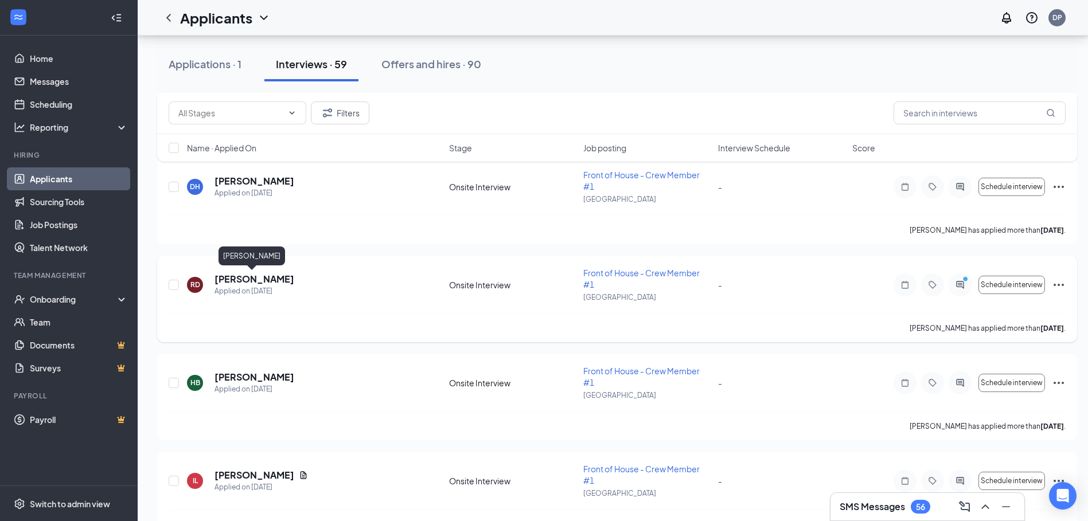
click at [236, 280] on h5 "Reginald Dent" at bounding box center [254, 279] width 80 height 13
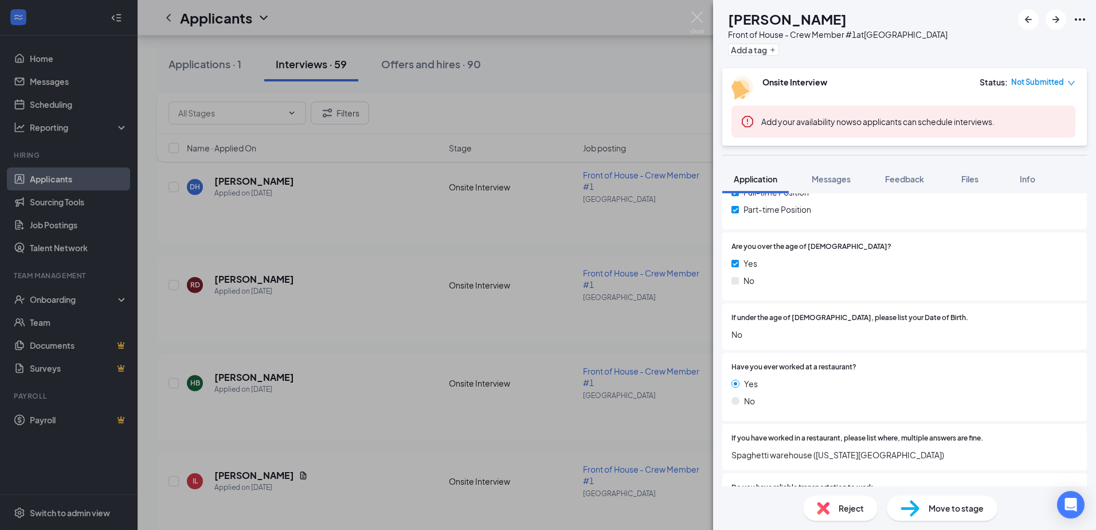
scroll to position [344, 0]
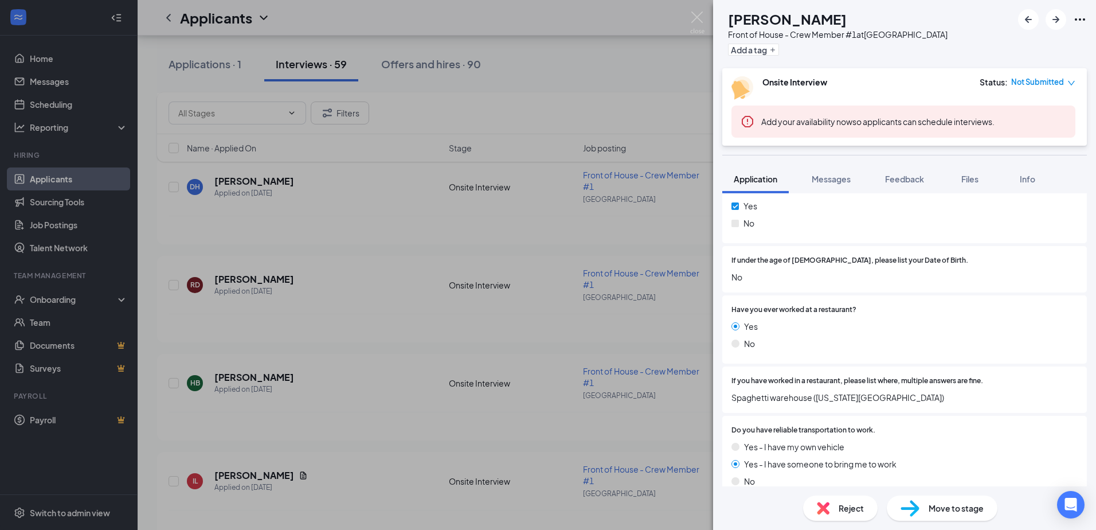
click at [553, 299] on div "RD Reginald Dent Front of House - Crew Member #1 at Beaufort Add a tag Onsite I…" at bounding box center [548, 265] width 1096 height 530
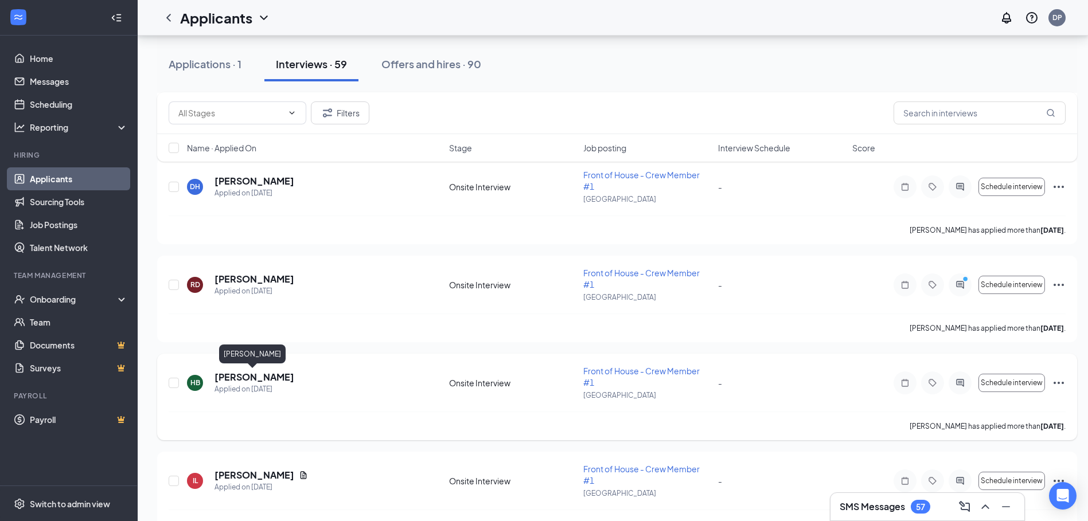
click at [262, 380] on h5 "Herbert Brown" at bounding box center [254, 377] width 80 height 13
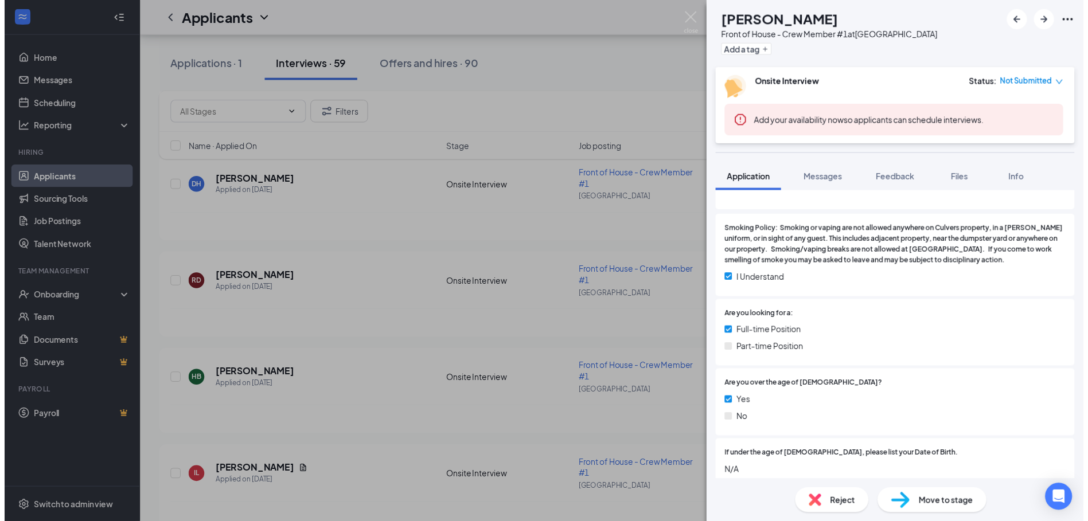
scroll to position [172, 0]
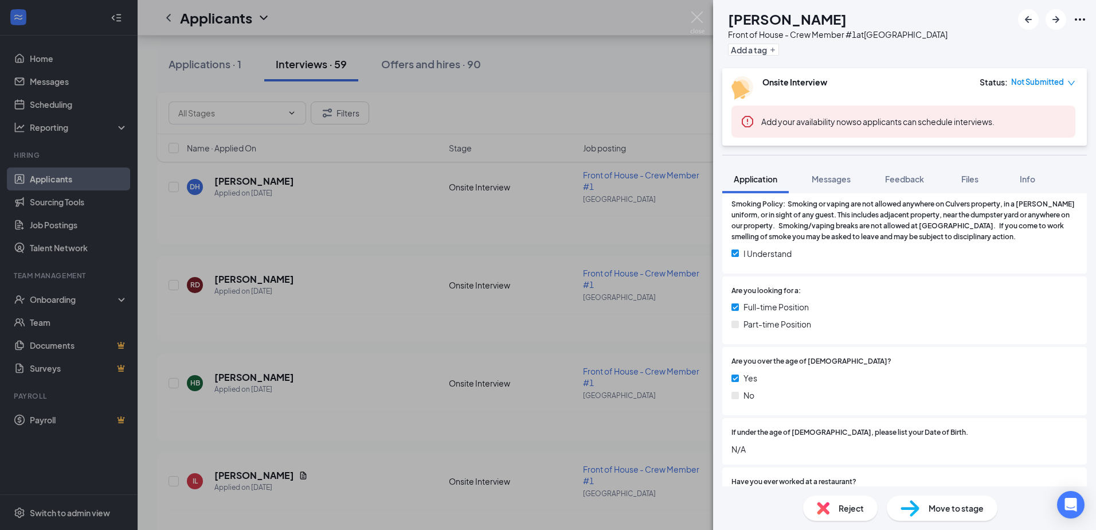
click at [565, 299] on div "HB Herbert Brown Front of House - Crew Member #1 at Beaufort Add a tag Onsite I…" at bounding box center [548, 265] width 1096 height 530
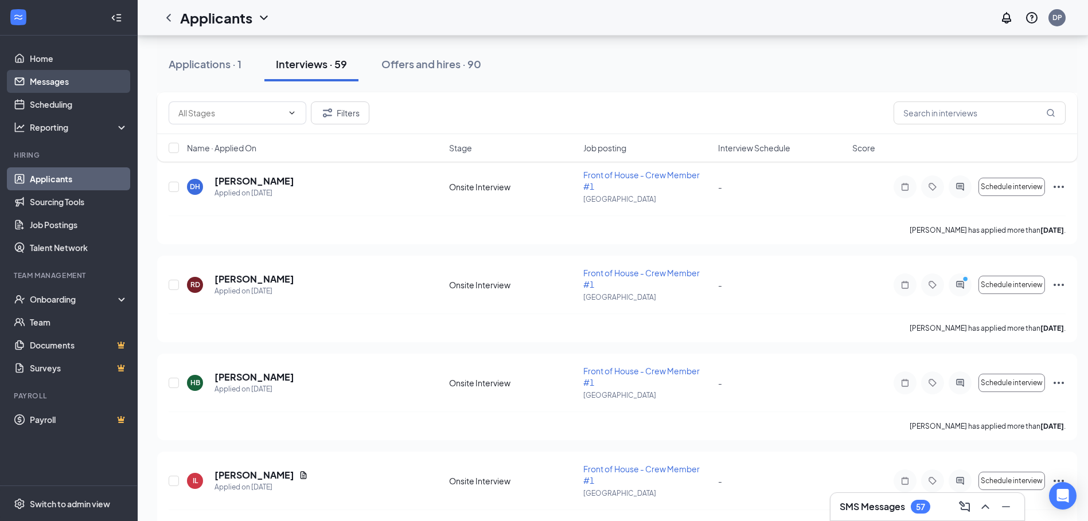
click at [54, 80] on link "Messages" at bounding box center [79, 81] width 98 height 23
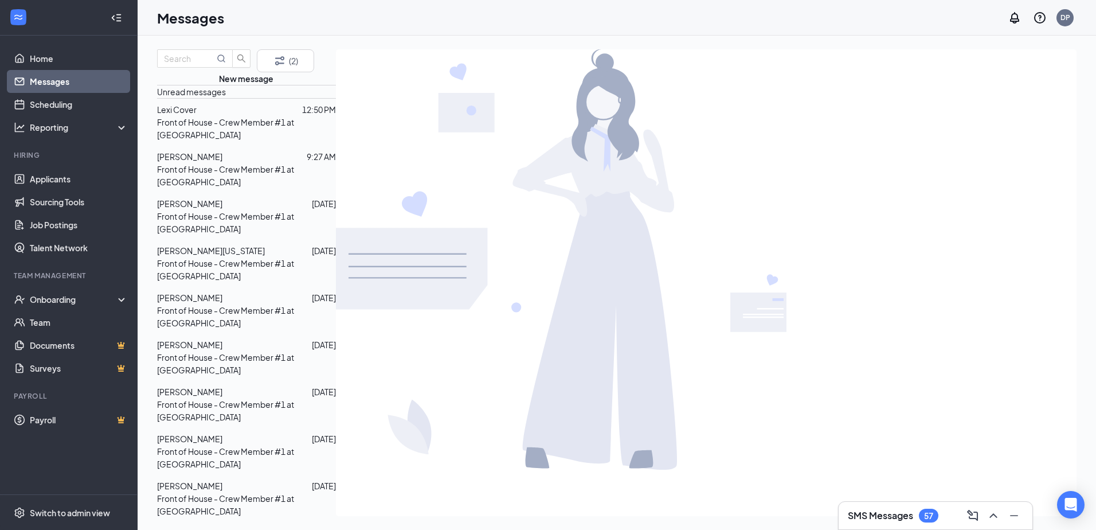
click at [255, 141] on p "Front of House - Crew Member #1 at Beaufort" at bounding box center [246, 128] width 179 height 25
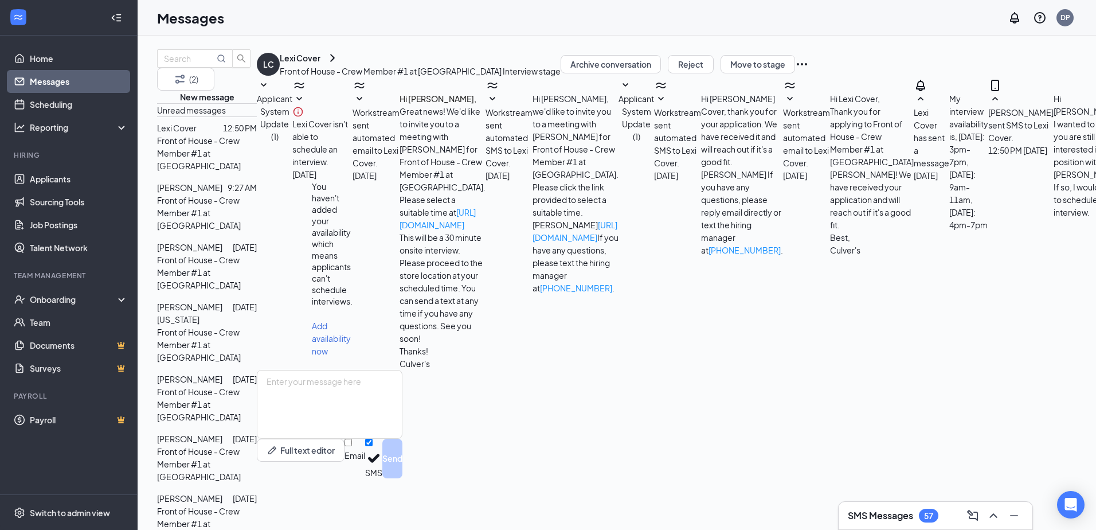
scroll to position [177, 0]
click at [157, 185] on div at bounding box center [157, 206] width 0 height 50
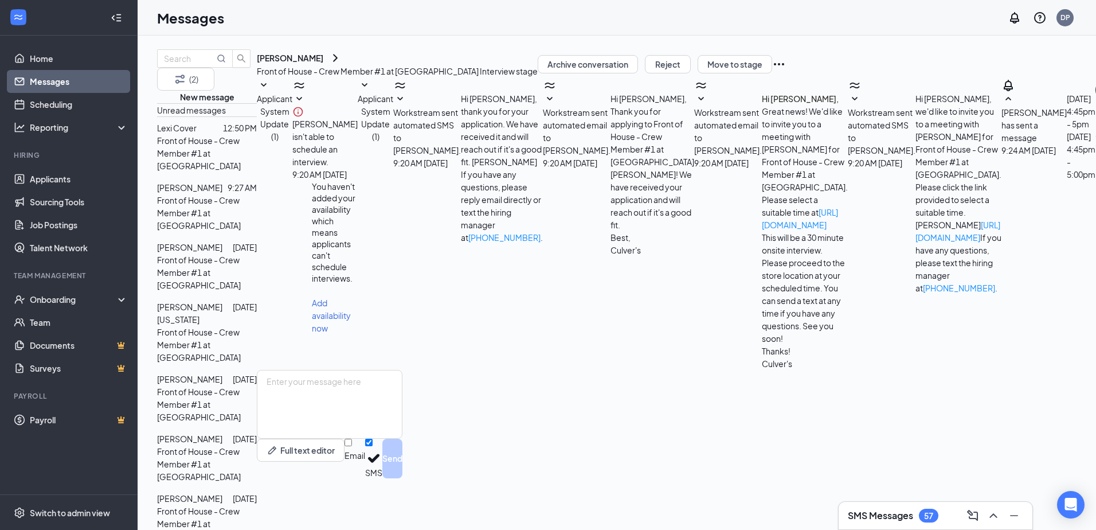
scroll to position [166, 0]
click at [214, 242] on span "Reginald Dent" at bounding box center [189, 247] width 65 height 10
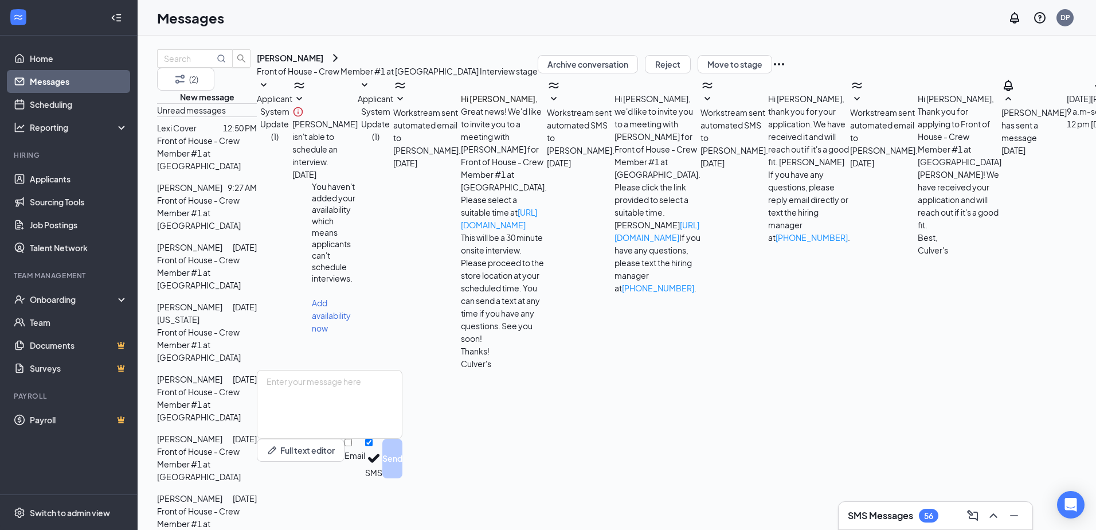
scroll to position [0, 1]
drag, startPoint x: 292, startPoint y: 236, endPoint x: 296, endPoint y: 212, distance: 24.3
click at [69, 373] on link "Surveys" at bounding box center [79, 368] width 98 height 23
